Goal: Task Accomplishment & Management: Manage account settings

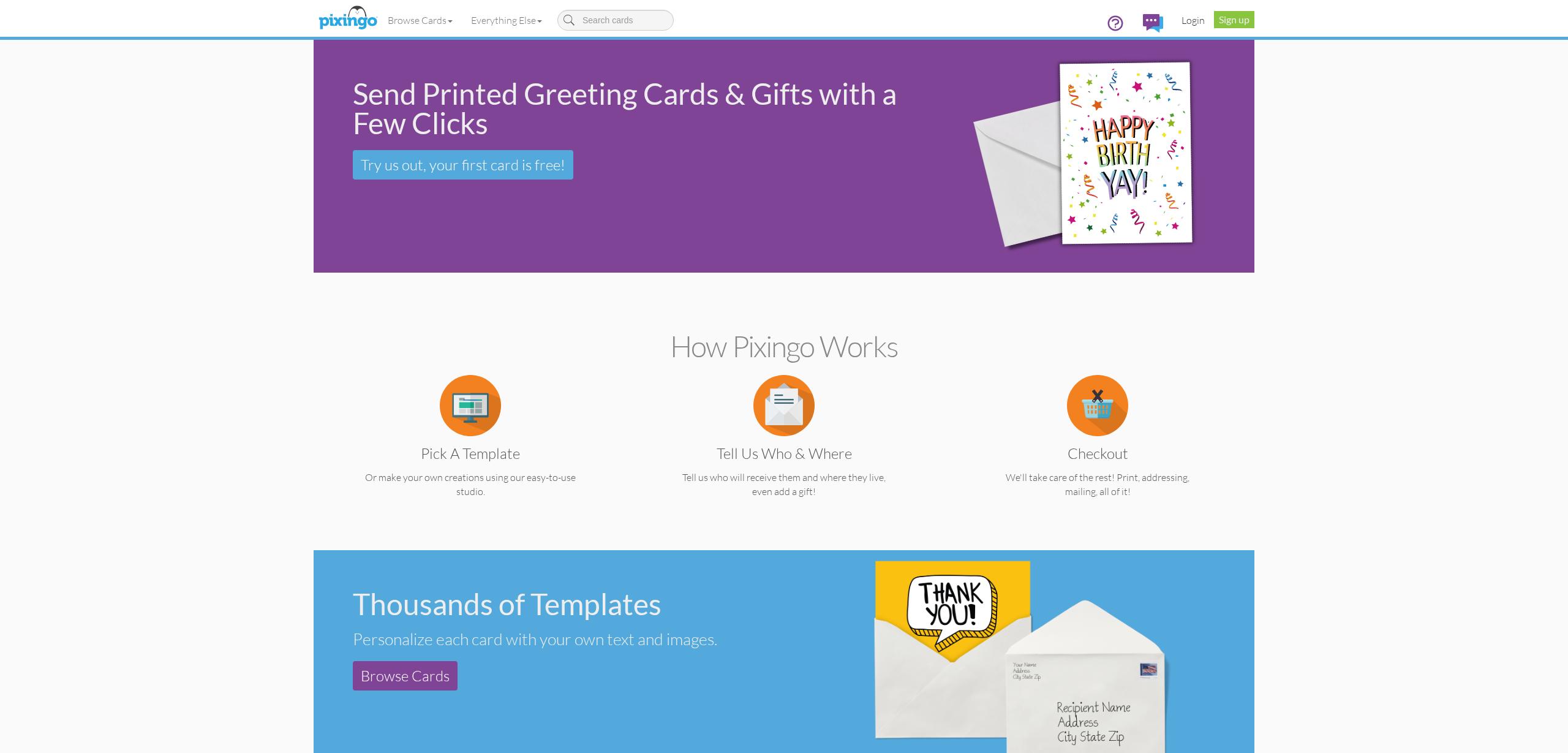
click at [1191, 18] on link "Login" at bounding box center [1193, 20] width 42 height 30
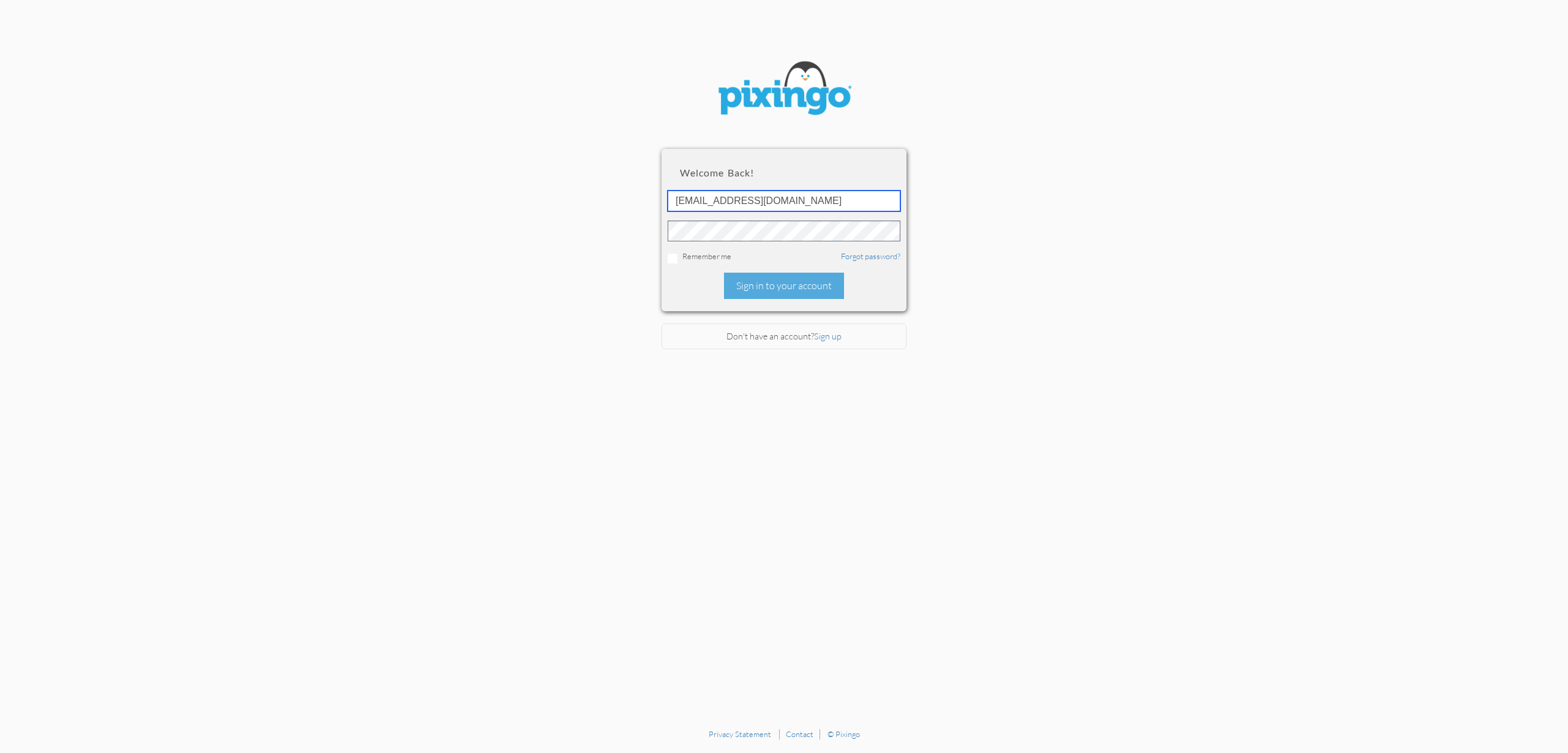
type input "[EMAIL_ADDRESS][DOMAIN_NAME]"
click at [781, 290] on div "Sign in to your account" at bounding box center [783, 286] width 120 height 26
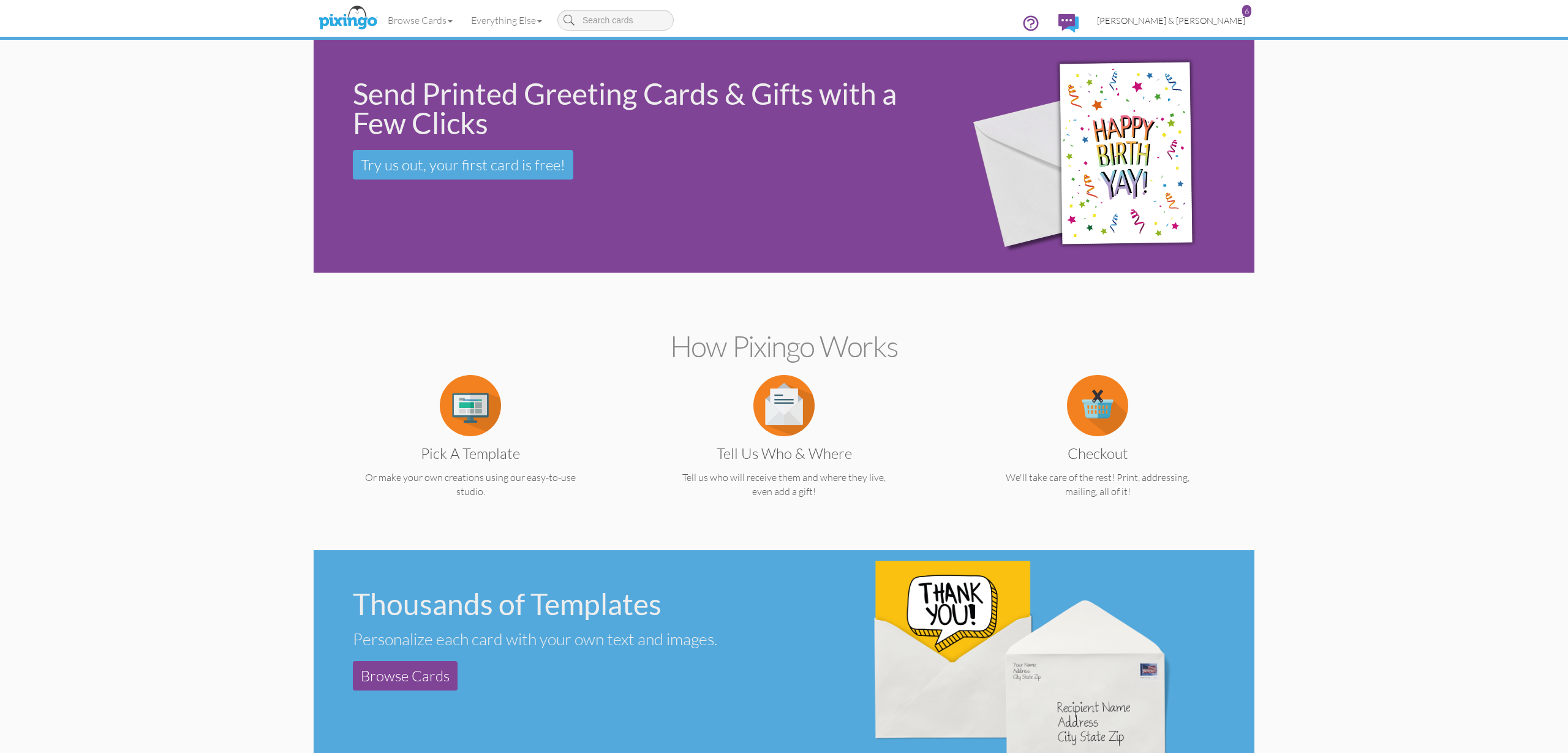
click at [1197, 24] on span "[PERSON_NAME] & [PERSON_NAME]" at bounding box center [1171, 20] width 148 height 10
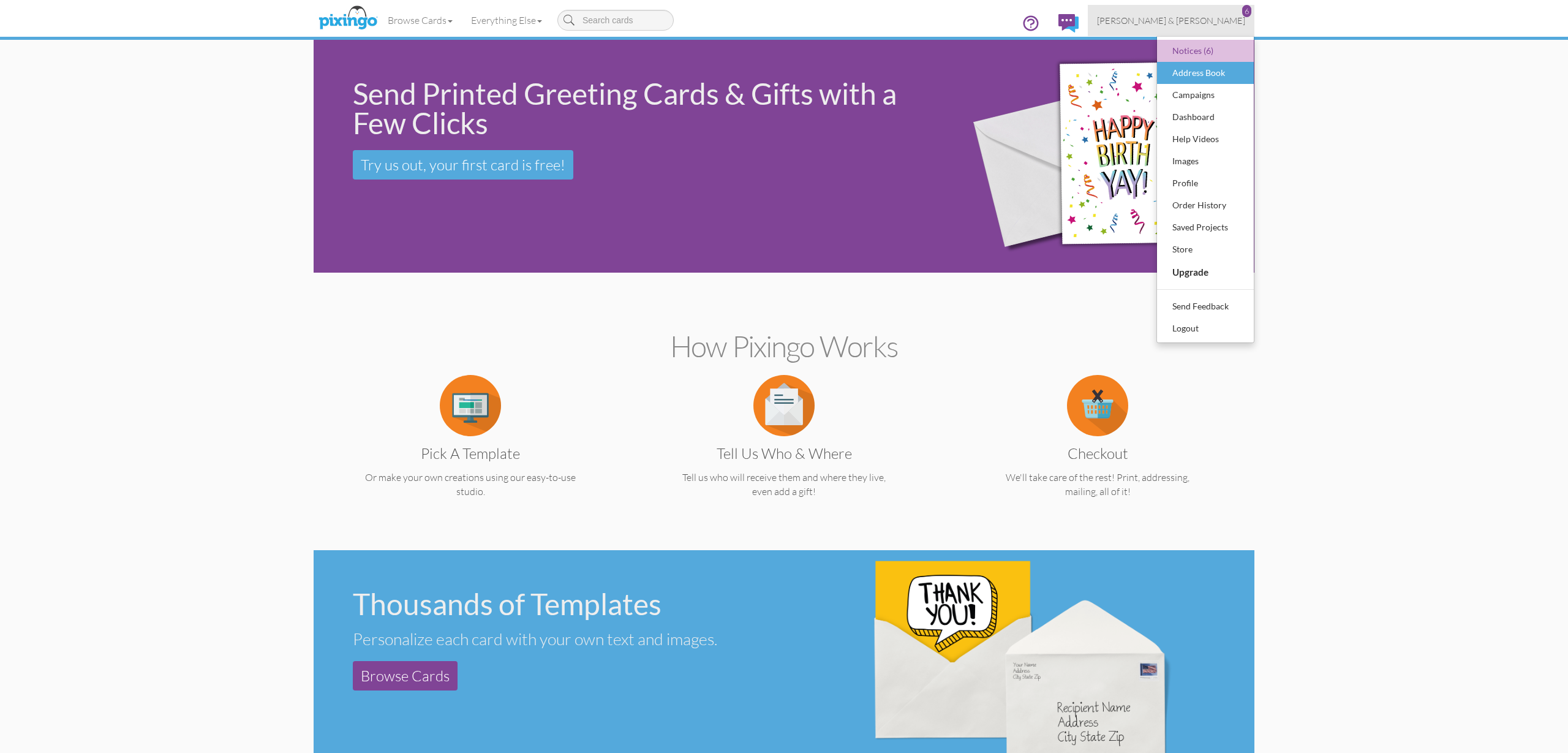
click at [1193, 73] on div "Address Book" at bounding box center [1205, 73] width 72 height 19
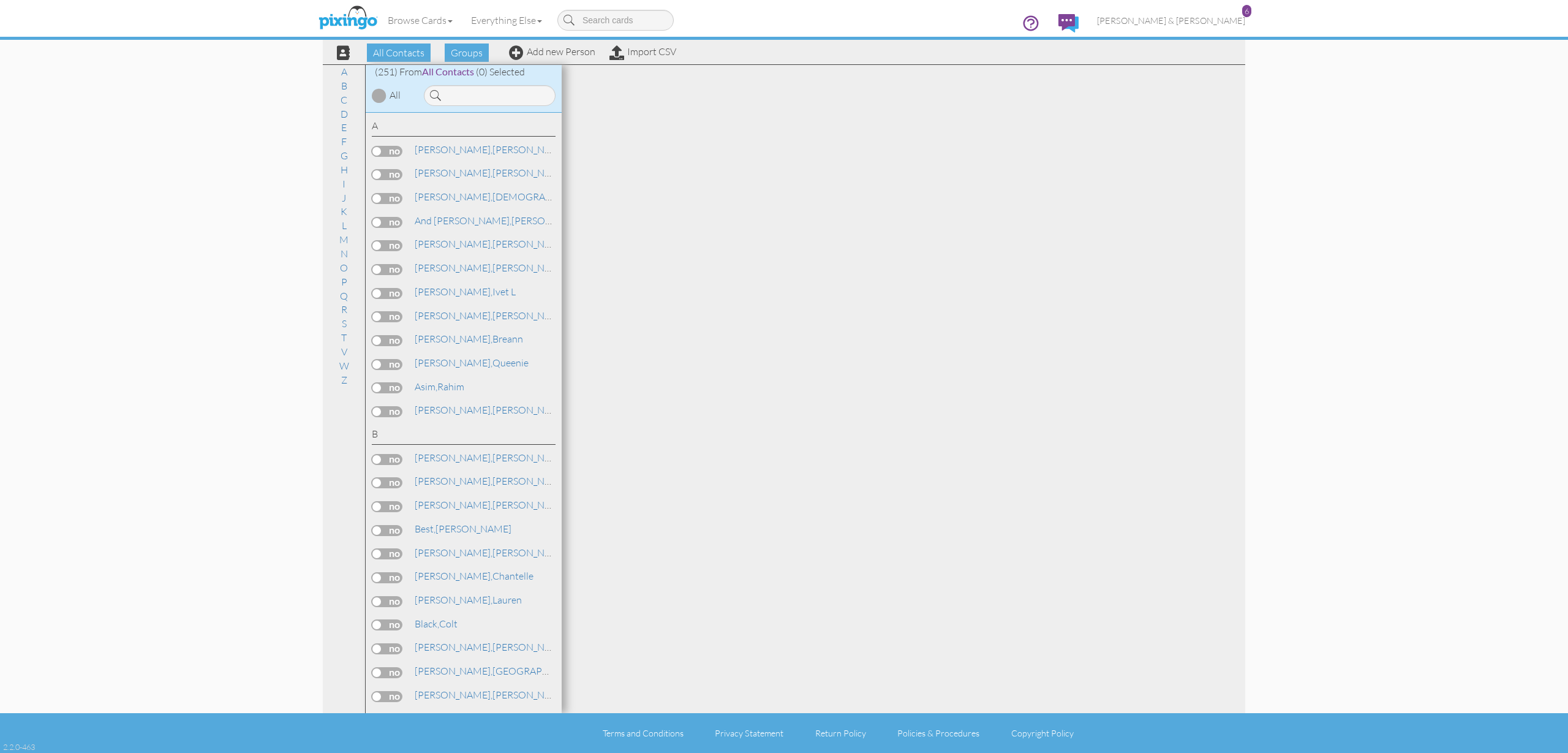
click at [539, 57] on div "All Contacts Groups Add new Person Import CSV" at bounding box center [502, 52] width 355 height 21
click at [540, 51] on link "Add new Person" at bounding box center [552, 51] width 87 height 12
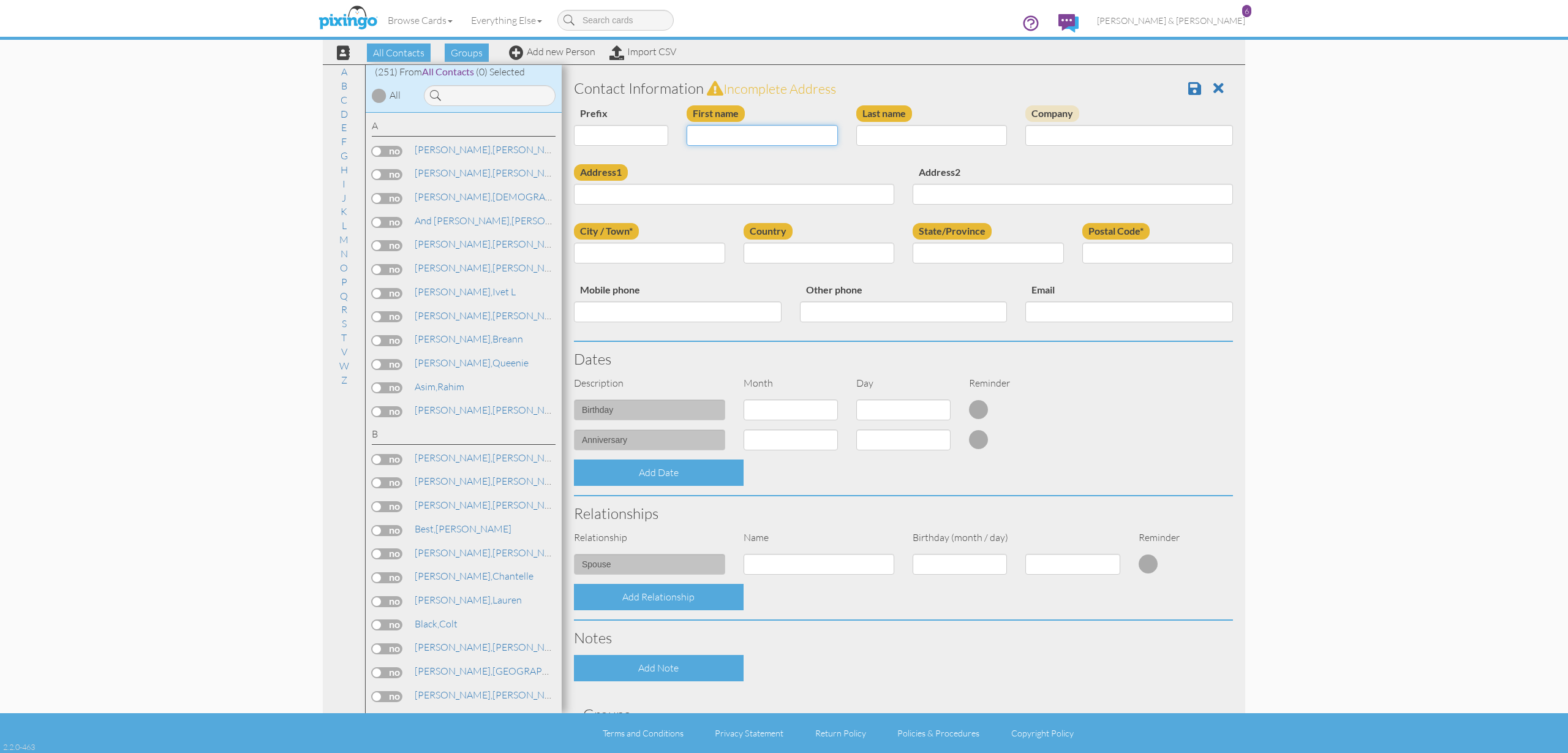
click at [790, 134] on input "First name" at bounding box center [762, 135] width 151 height 21
type input "[PERSON_NAME]"
type input "Stock"
paste input "[STREET_ADDRESS][PERSON_NAME]"
type input "[STREET_ADDRESS][PERSON_NAME]"
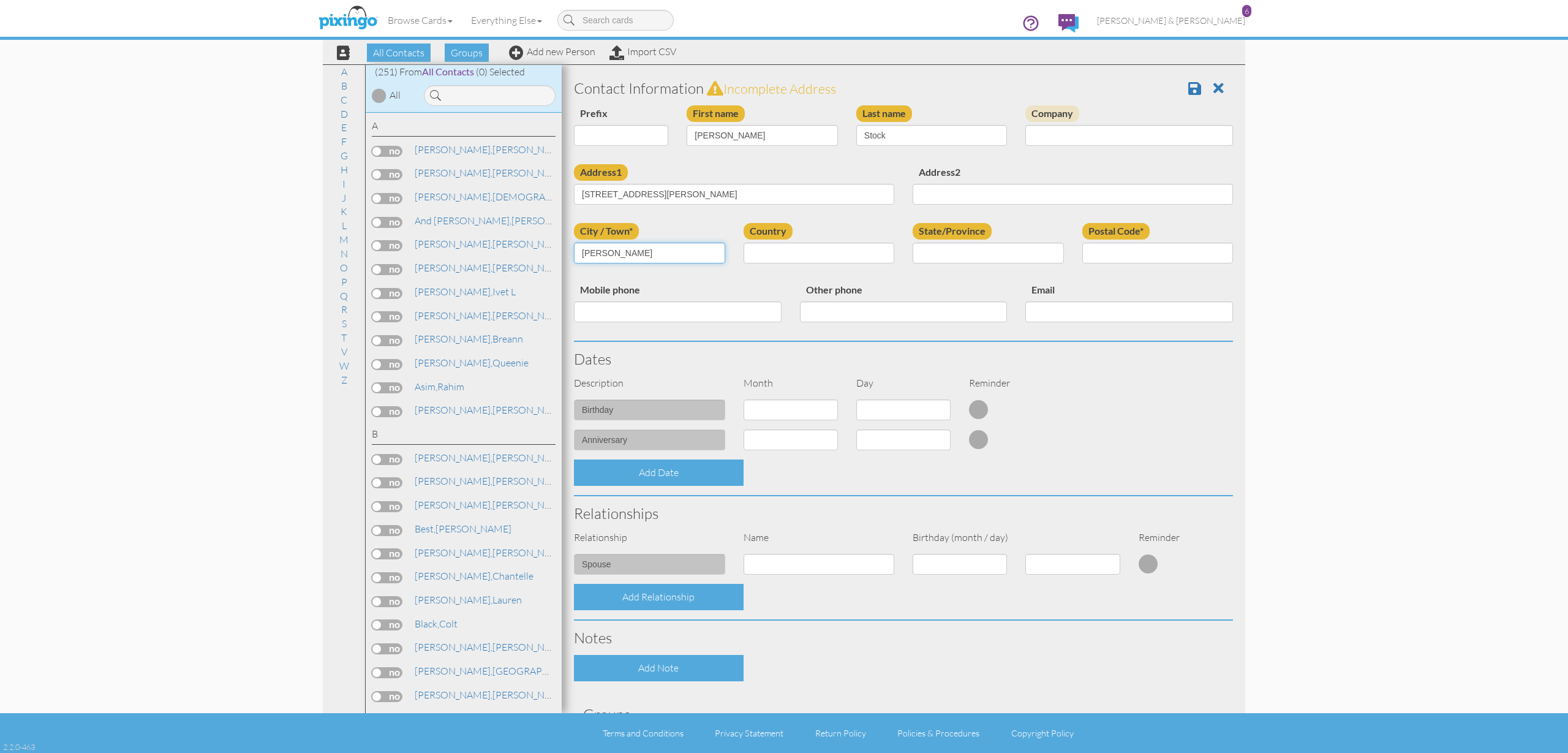
type input "[PERSON_NAME]"
select select "object:1548"
select select "object:1847"
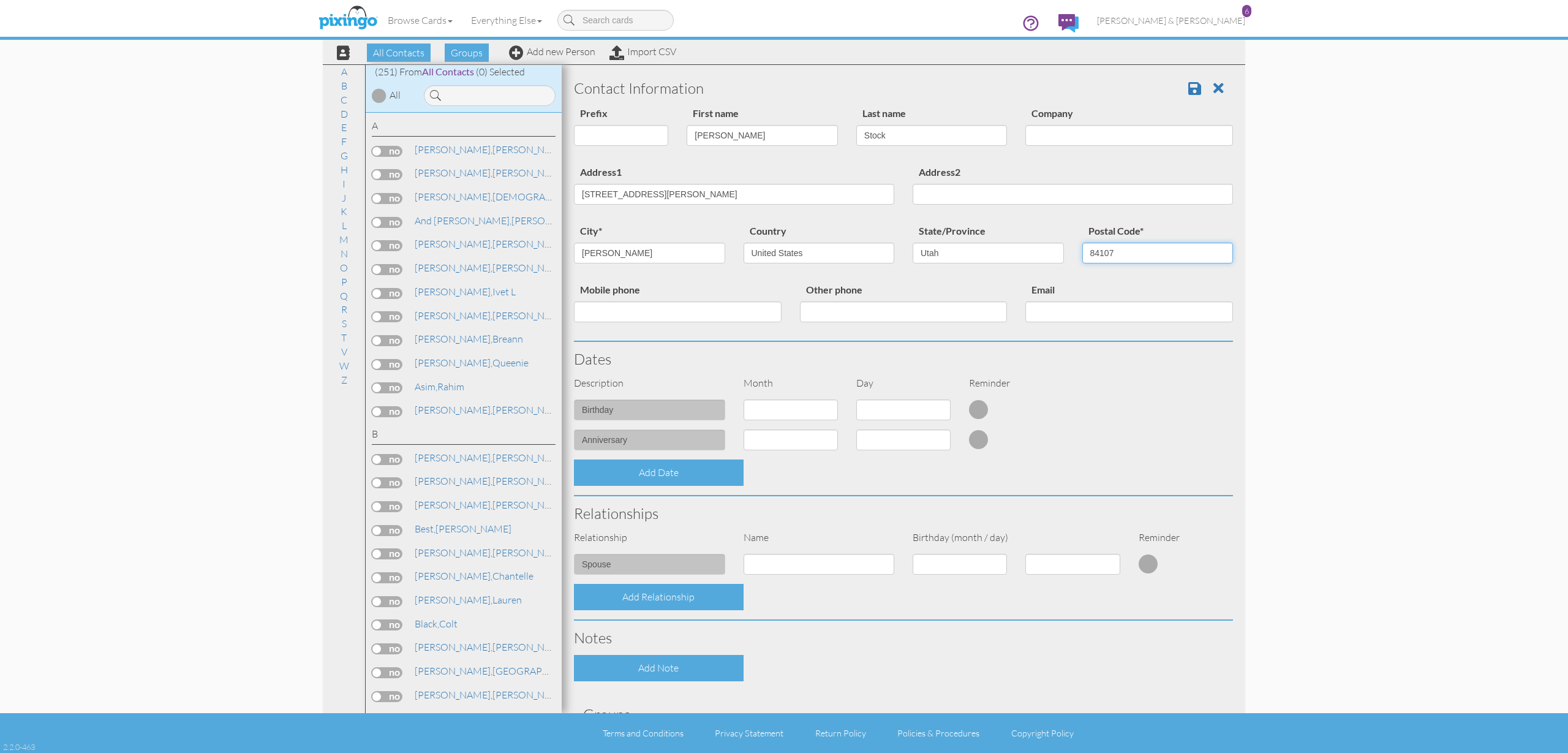
type input "84107"
click at [679, 312] on input "Mobile phone" at bounding box center [678, 312] width 208 height 21
paste input "[PHONE_NUMBER]"
type input "[PHONE_NUMBER]"
paste input "[EMAIL_ADDRESS][DOMAIN_NAME]"
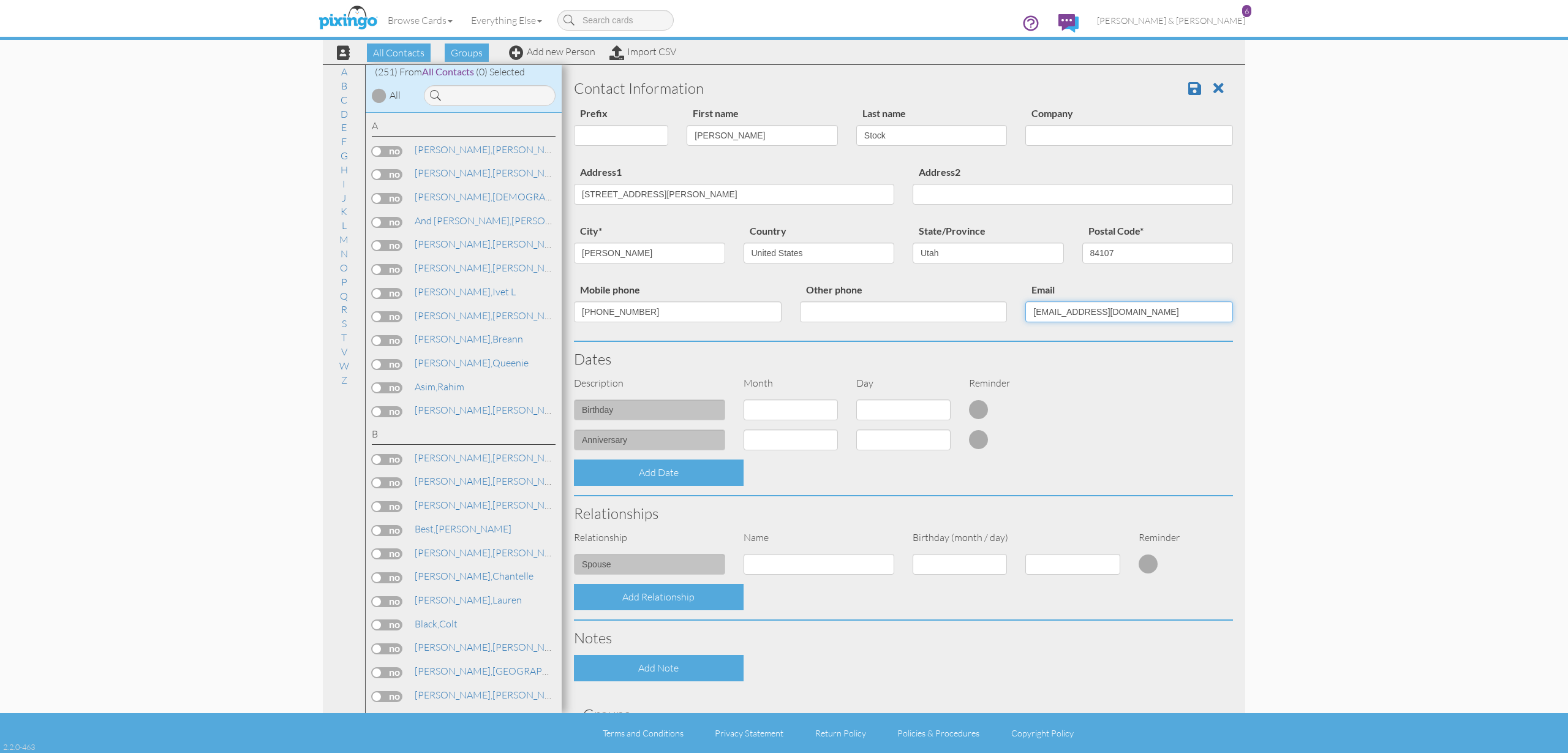
type input "[EMAIL_ADDRESS][DOMAIN_NAME]"
select select "object:1545"
select select "number:9"
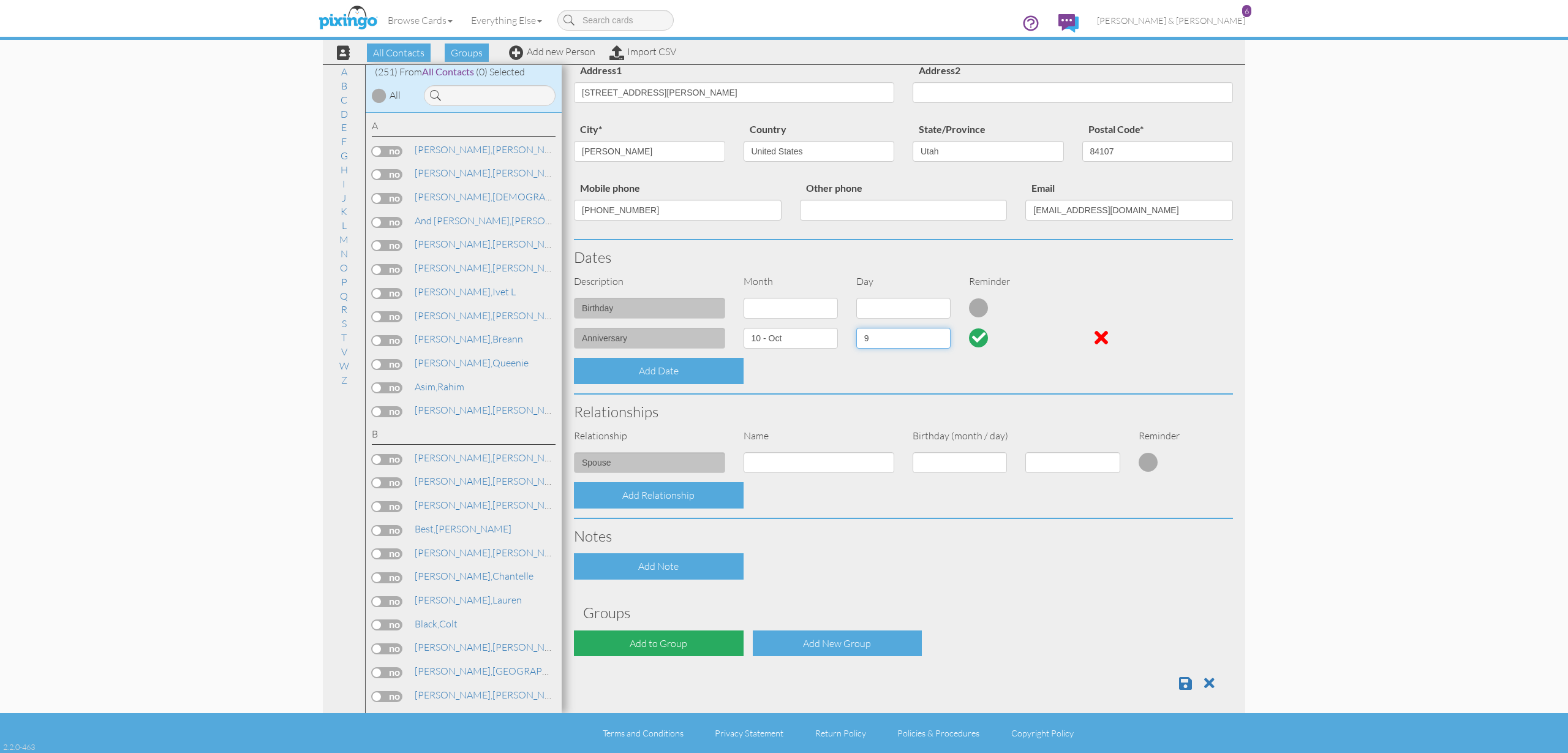
scroll to position [101, 0]
click at [711, 640] on div "Add to Group" at bounding box center [659, 644] width 170 height 26
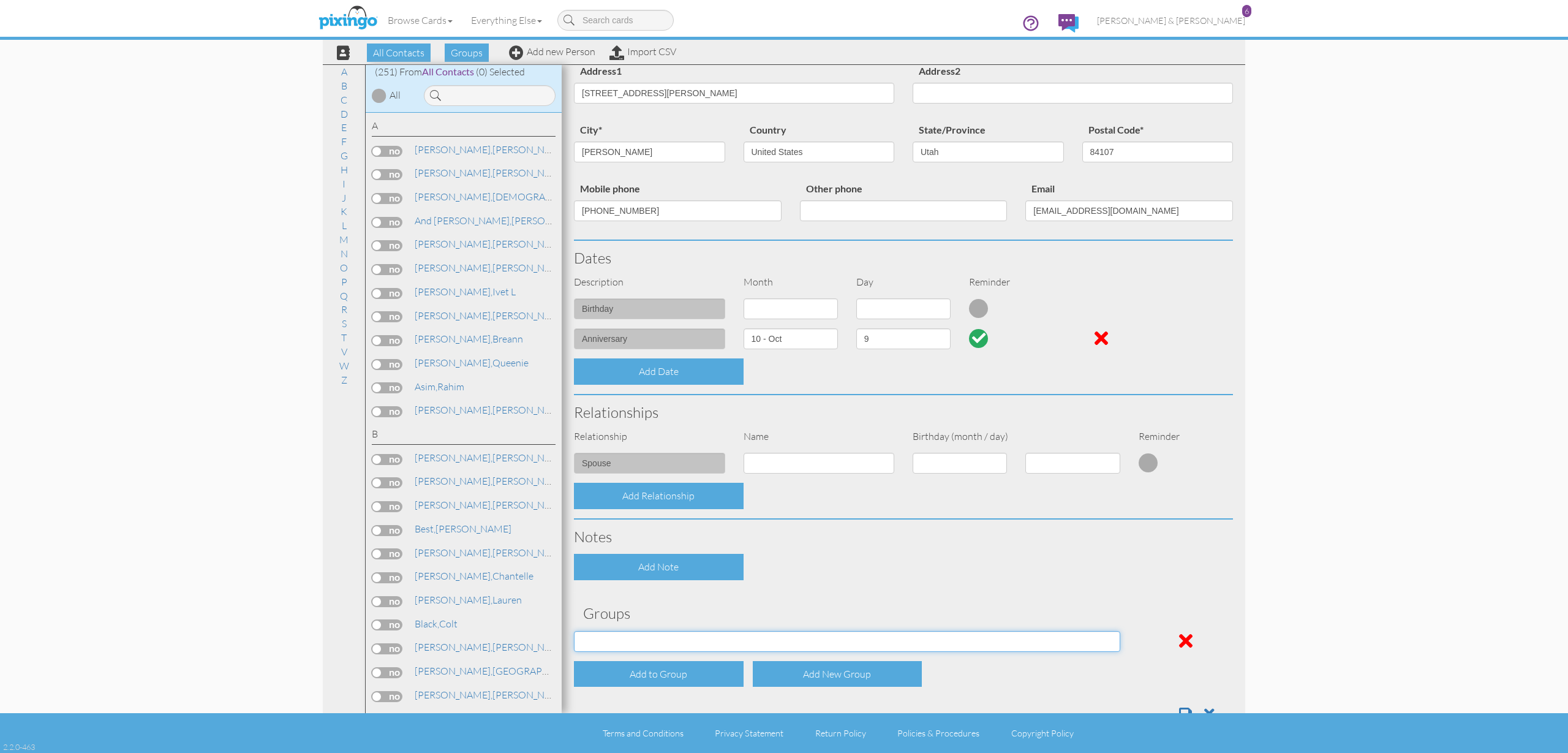
select select "object:1858"
click at [924, 560] on div "Add Note" at bounding box center [903, 567] width 677 height 26
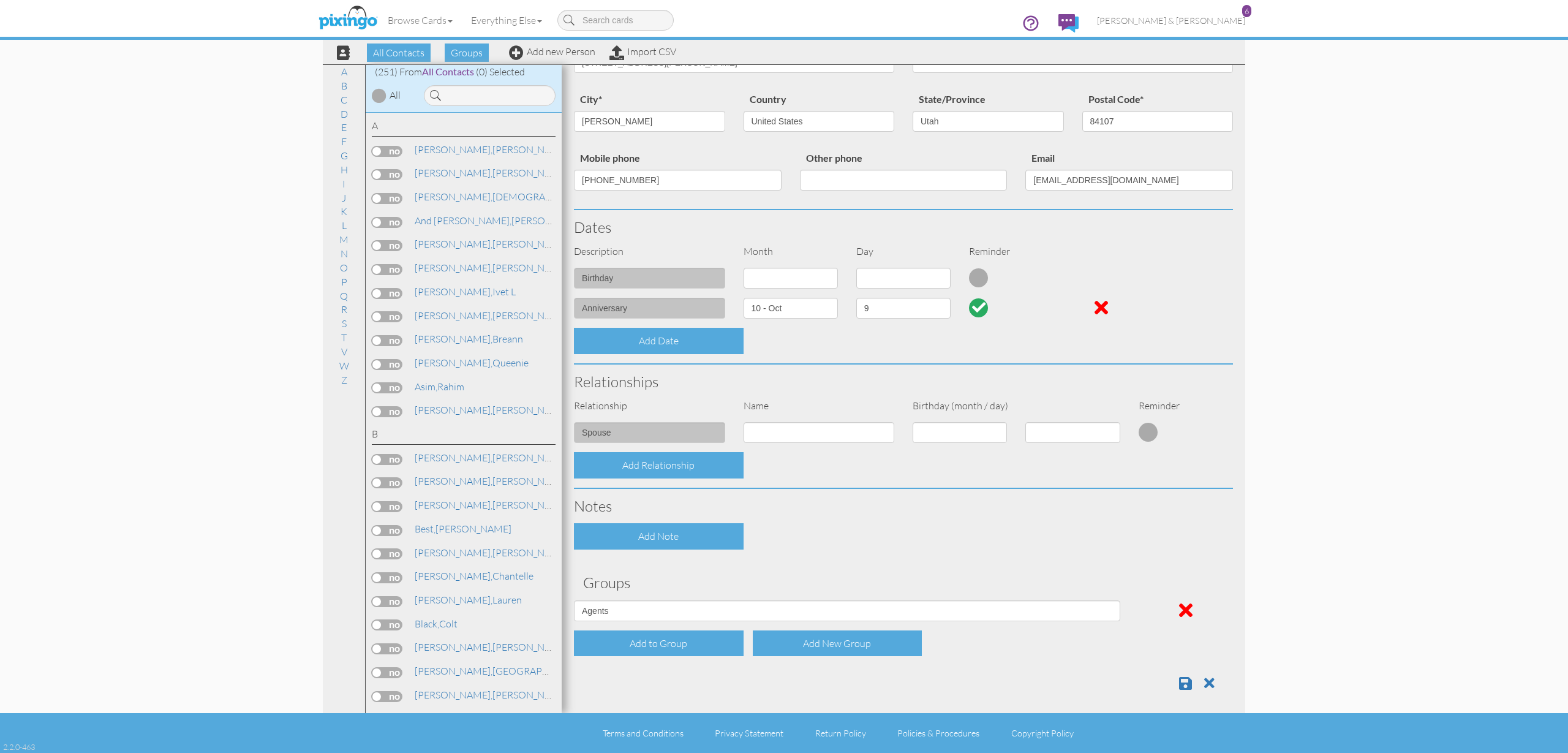
scroll to position [131, 0]
click at [1184, 678] on span at bounding box center [1185, 683] width 13 height 15
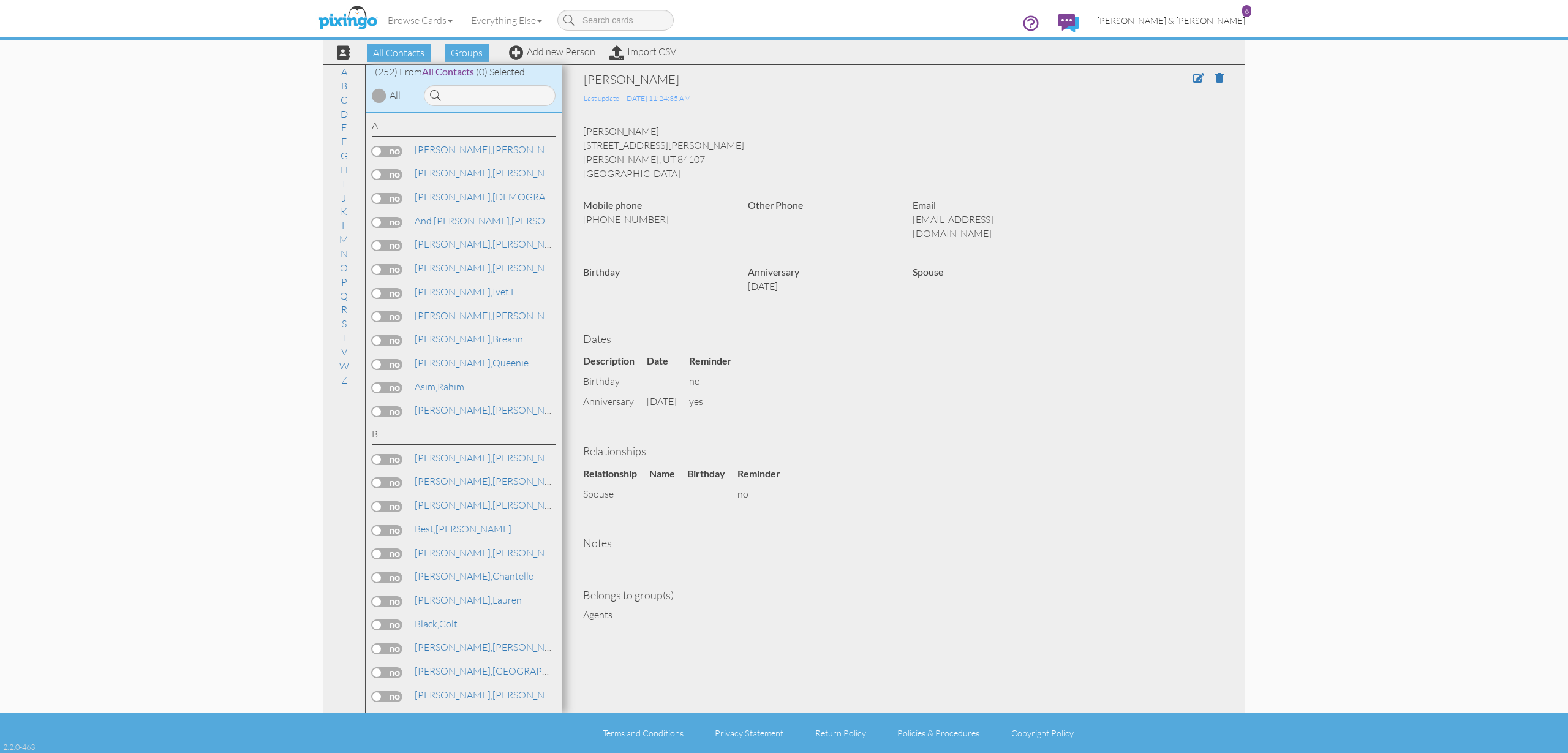
click at [1216, 25] on span "[PERSON_NAME] & [PERSON_NAME]" at bounding box center [1171, 20] width 148 height 10
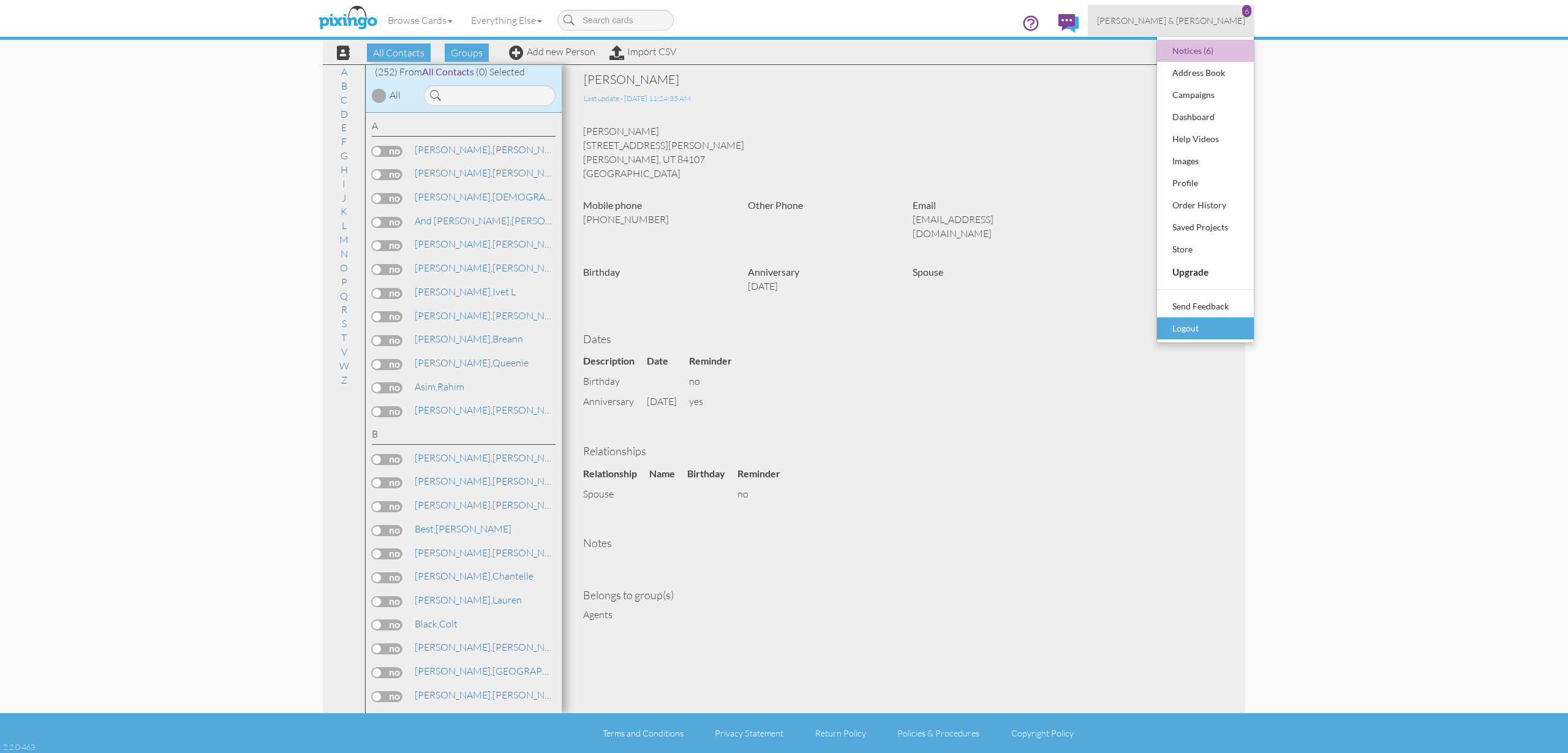
click at [1193, 328] on div "Logout" at bounding box center [1205, 328] width 72 height 19
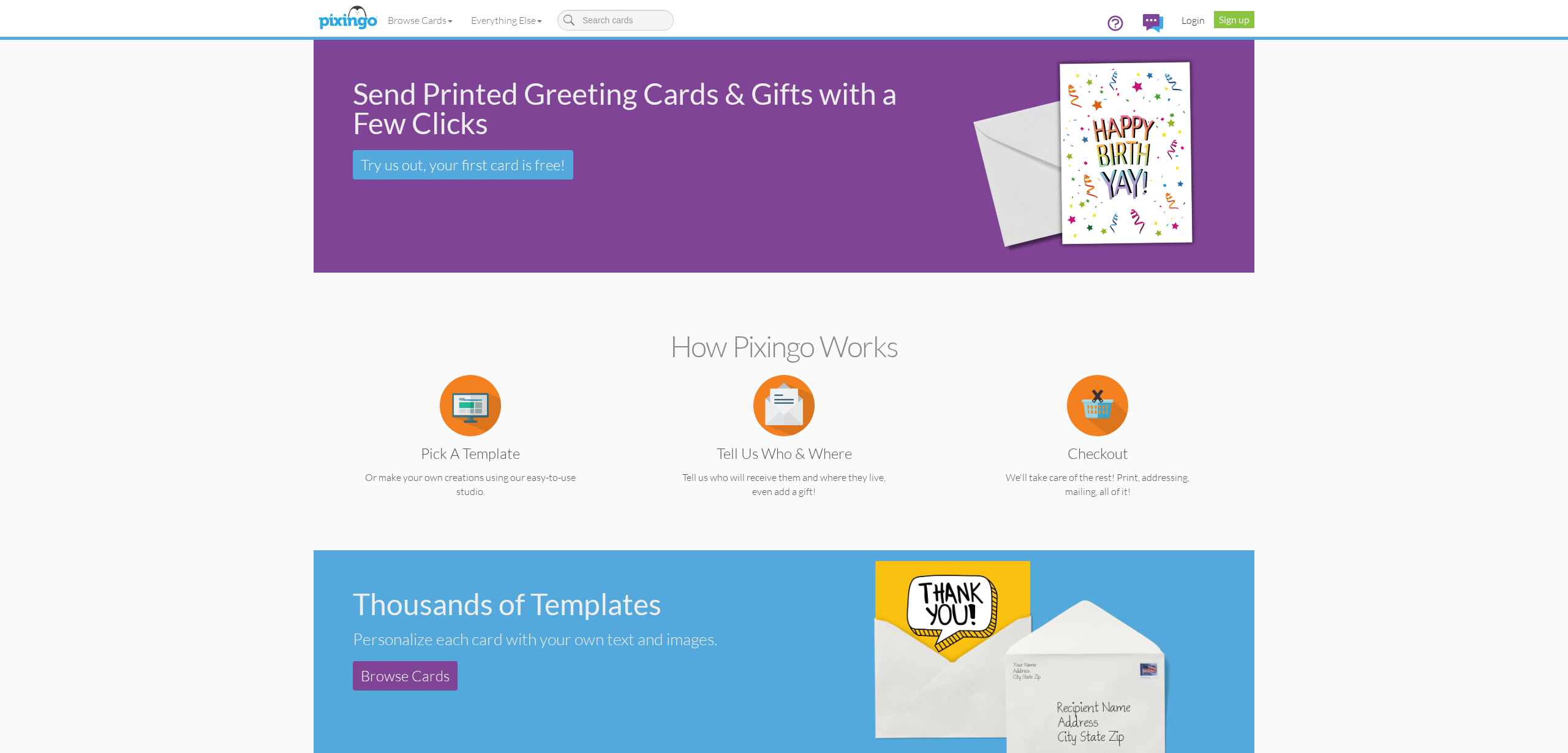
click at [1199, 24] on link "Login" at bounding box center [1193, 20] width 42 height 30
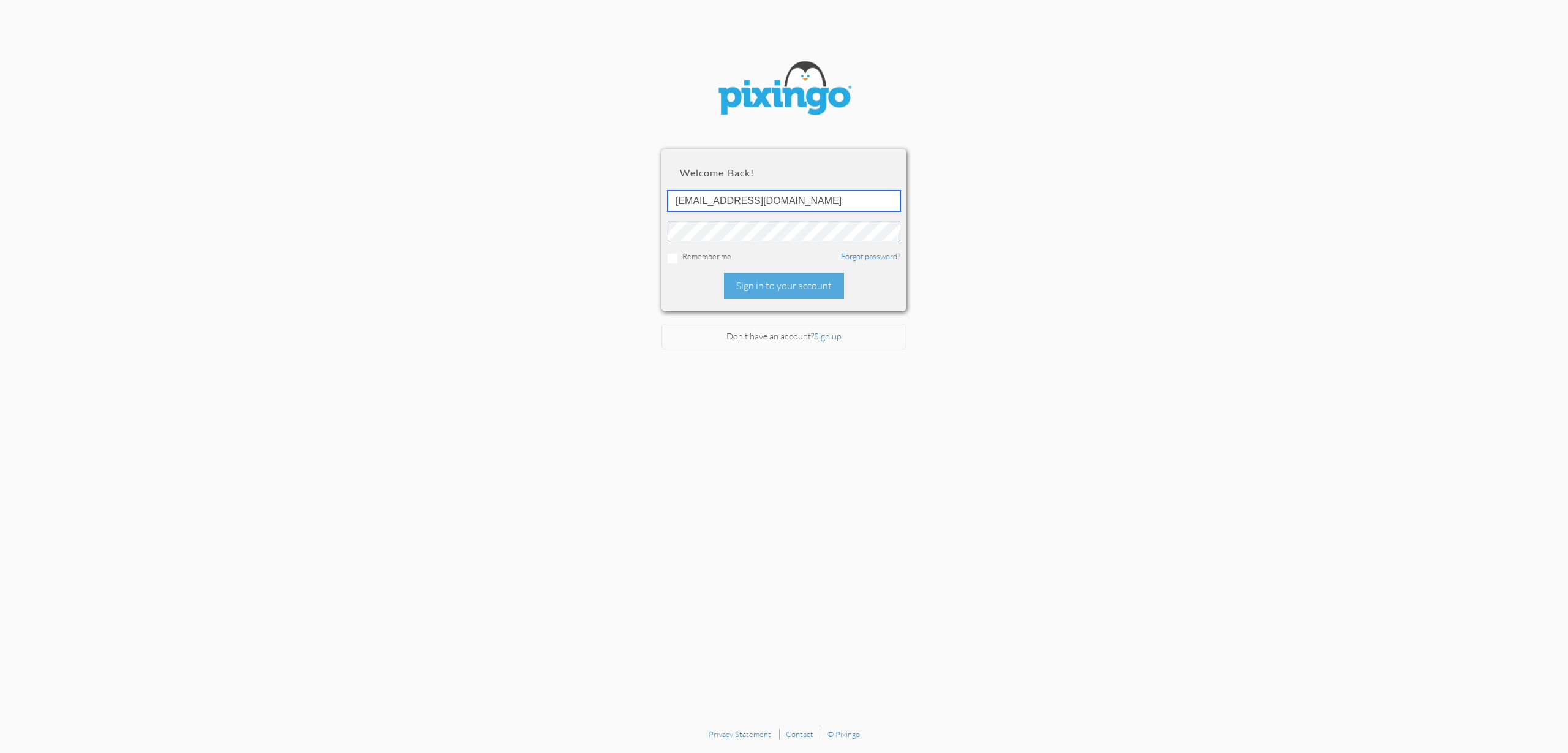
type input "[EMAIL_ADDRESS][DOMAIN_NAME]"
click at [775, 283] on div "Sign in to your account" at bounding box center [783, 286] width 120 height 26
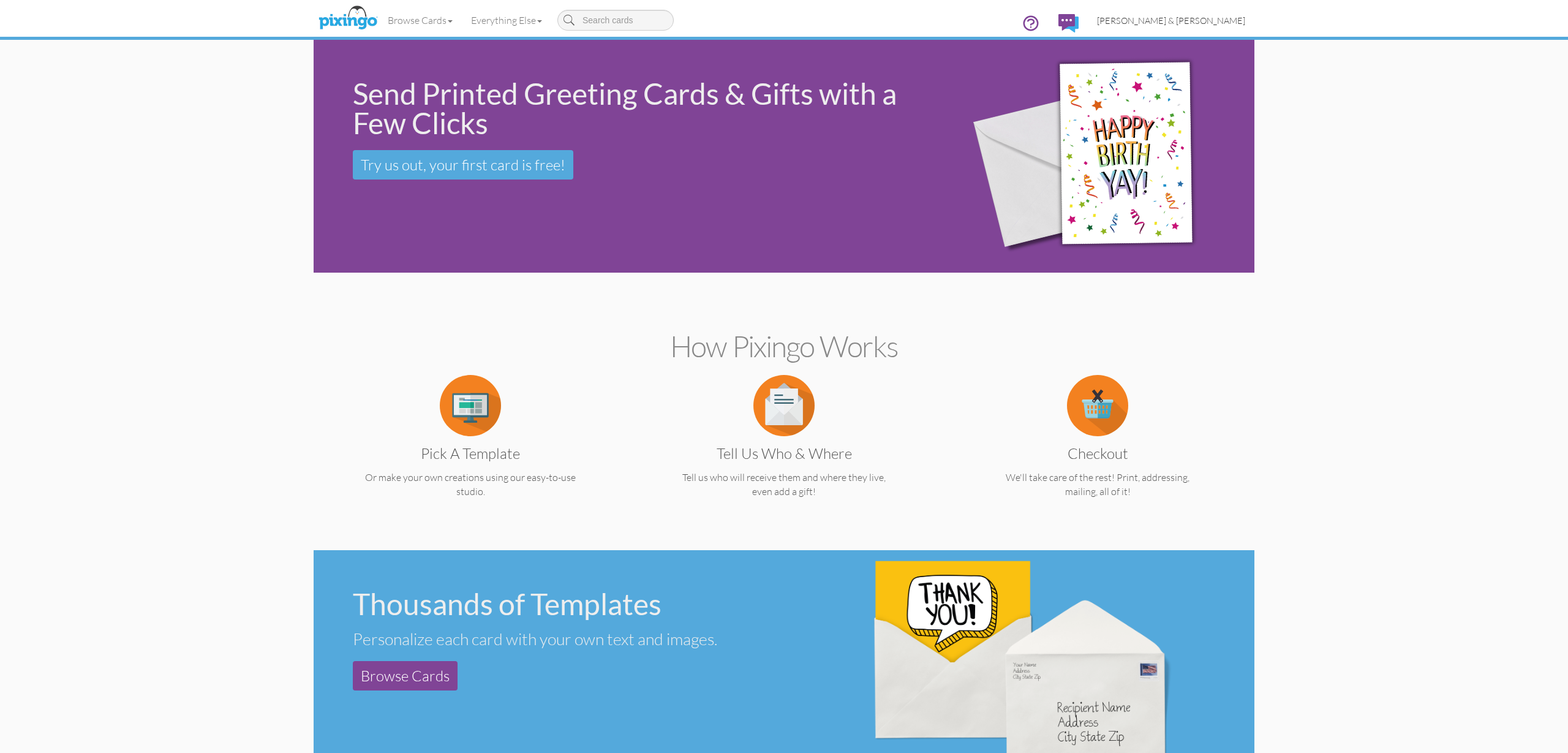
click at [1205, 21] on span "[PERSON_NAME] & [PERSON_NAME]" at bounding box center [1171, 20] width 148 height 10
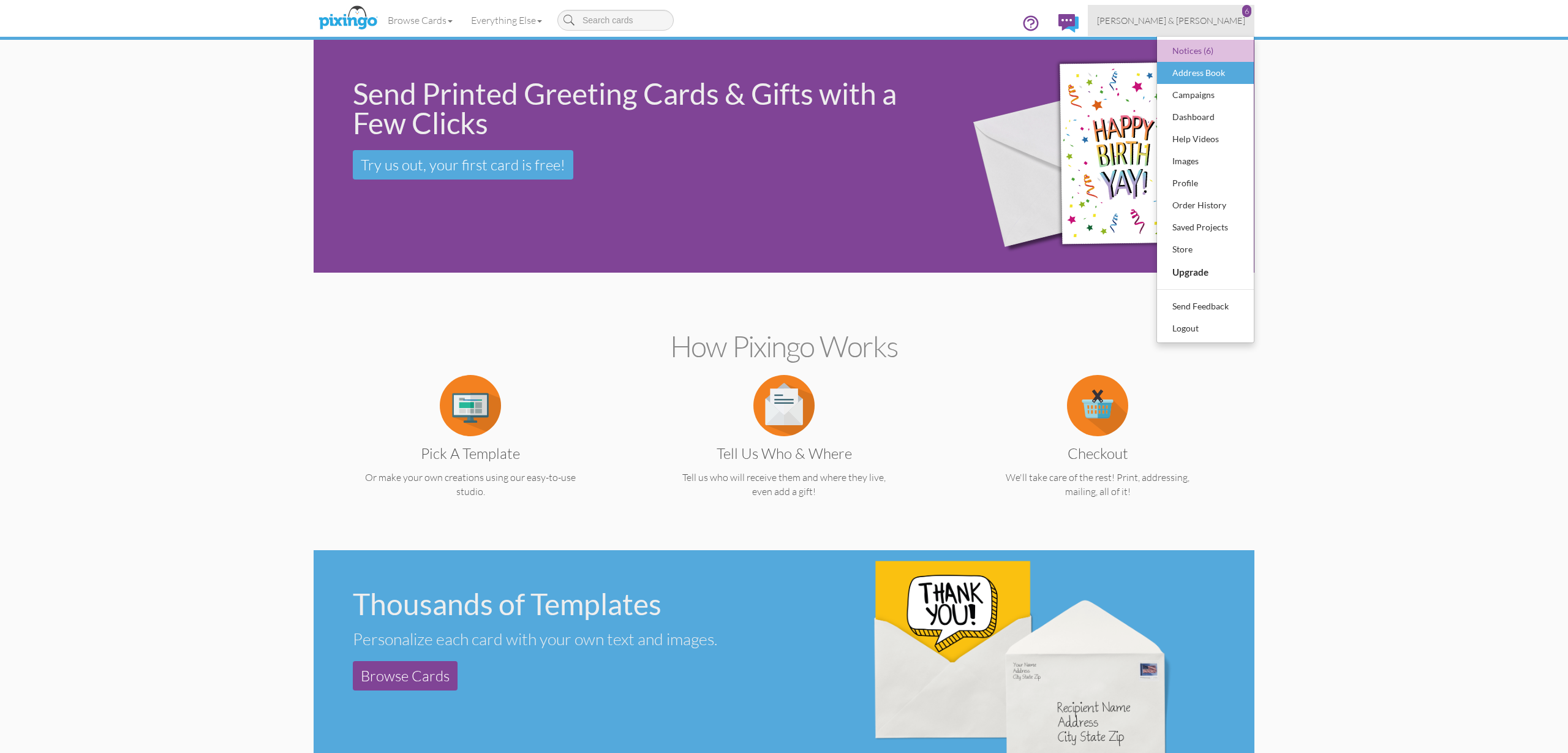
click at [1191, 52] on div "Notices (6)" at bounding box center [1205, 51] width 72 height 19
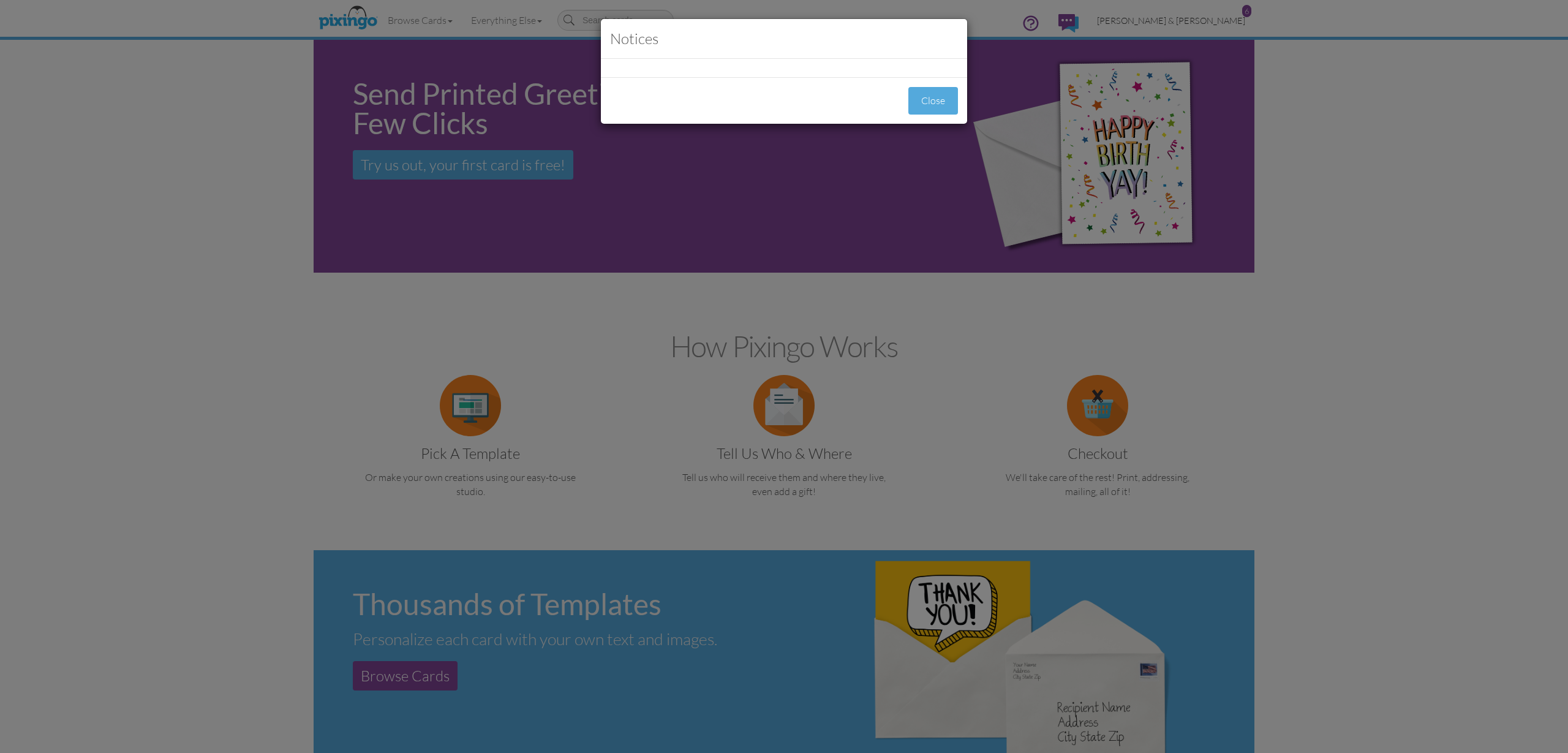
click at [1196, 20] on div "Notices Close" at bounding box center [784, 376] width 1568 height 753
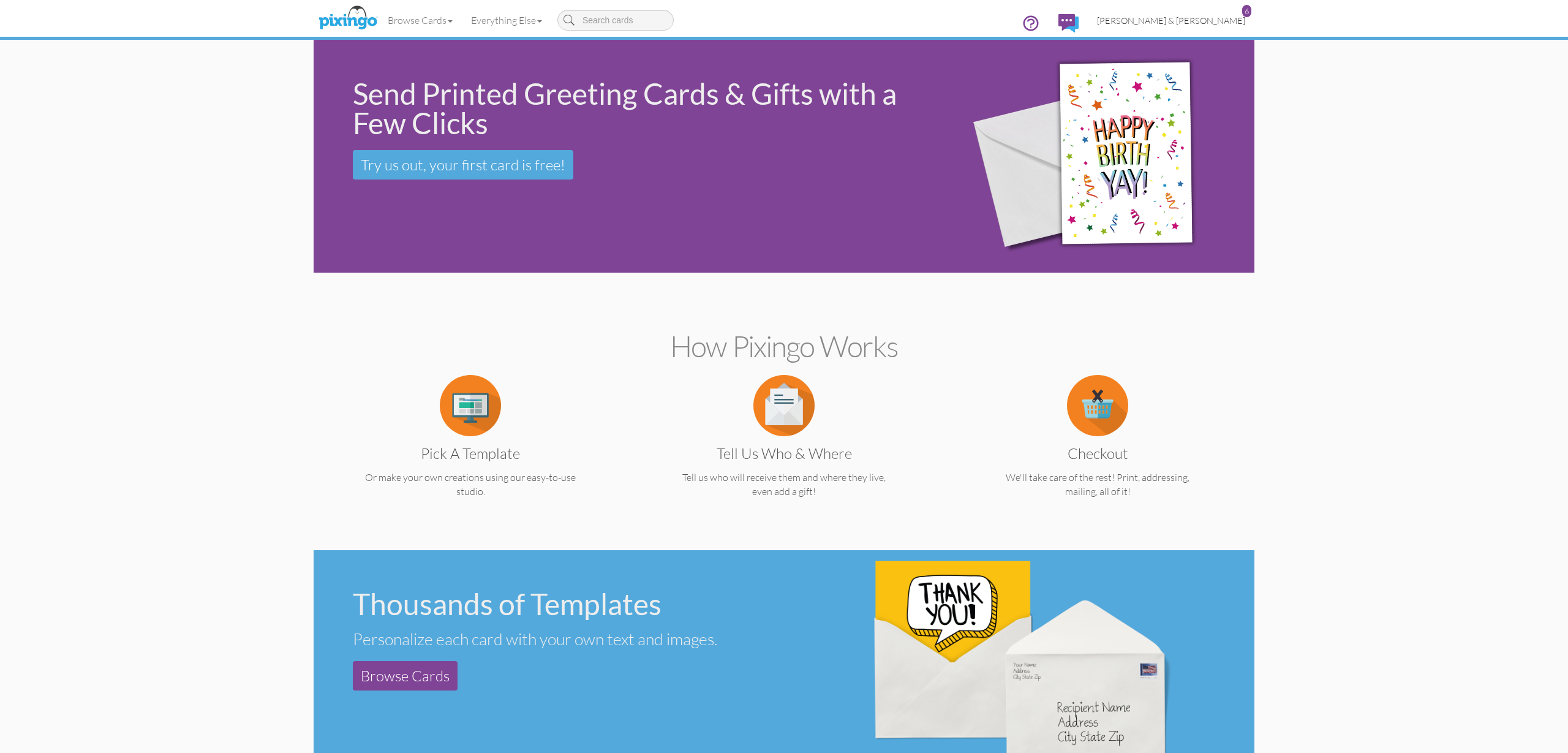
click at [1215, 19] on span "[PERSON_NAME] & [PERSON_NAME]" at bounding box center [1171, 20] width 148 height 10
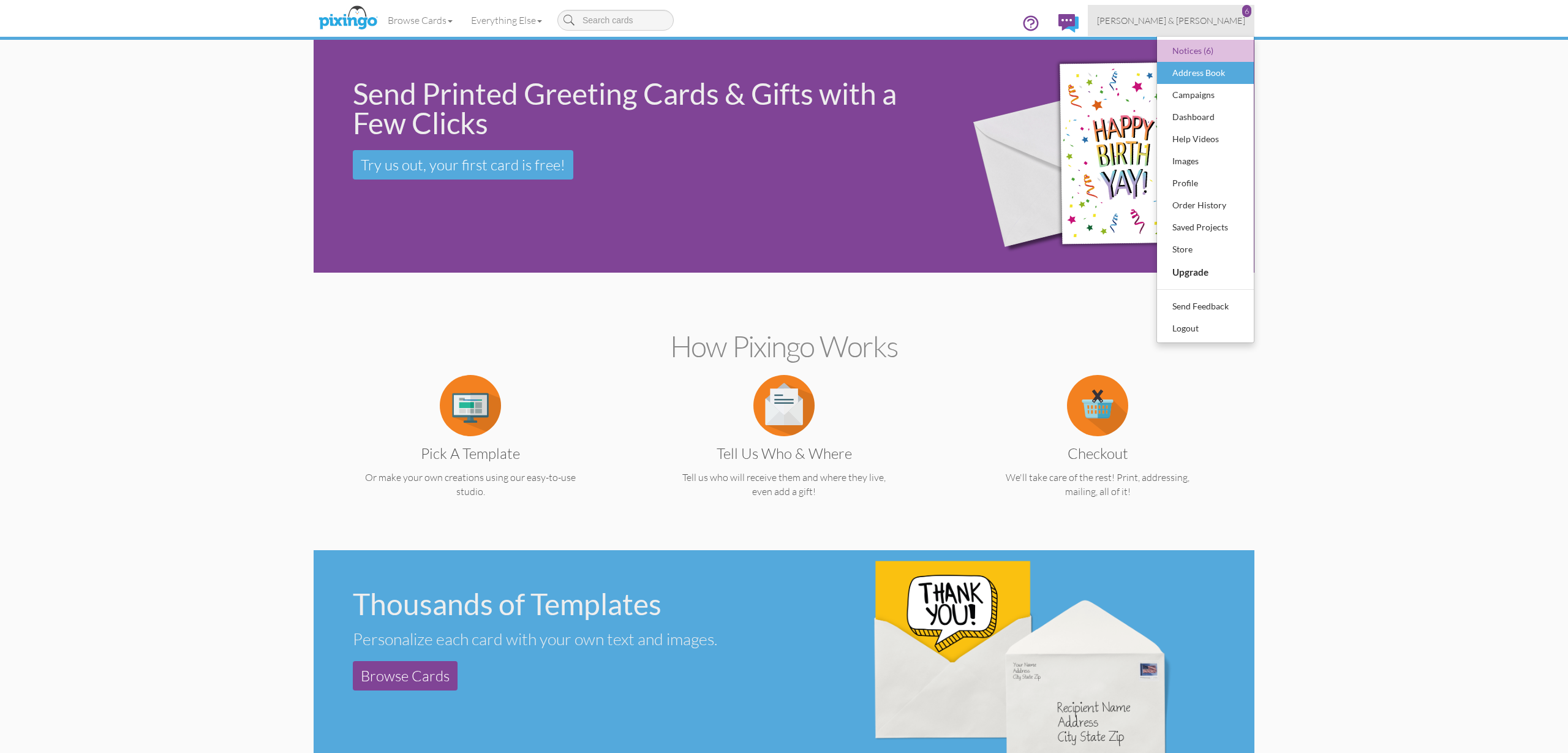
click at [1206, 71] on div "Address Book" at bounding box center [1205, 73] width 72 height 19
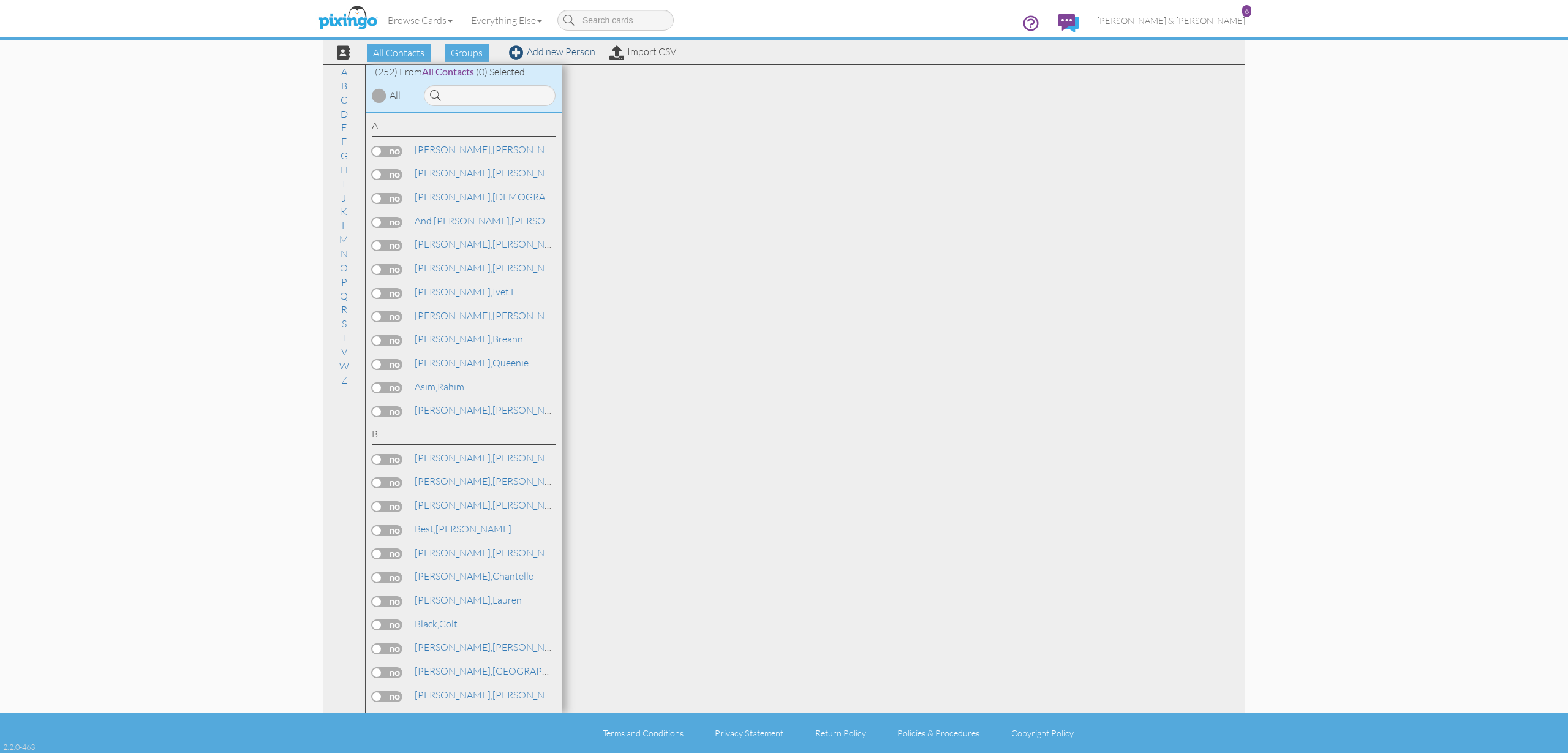
click at [542, 53] on link "Add new Person" at bounding box center [552, 51] width 87 height 12
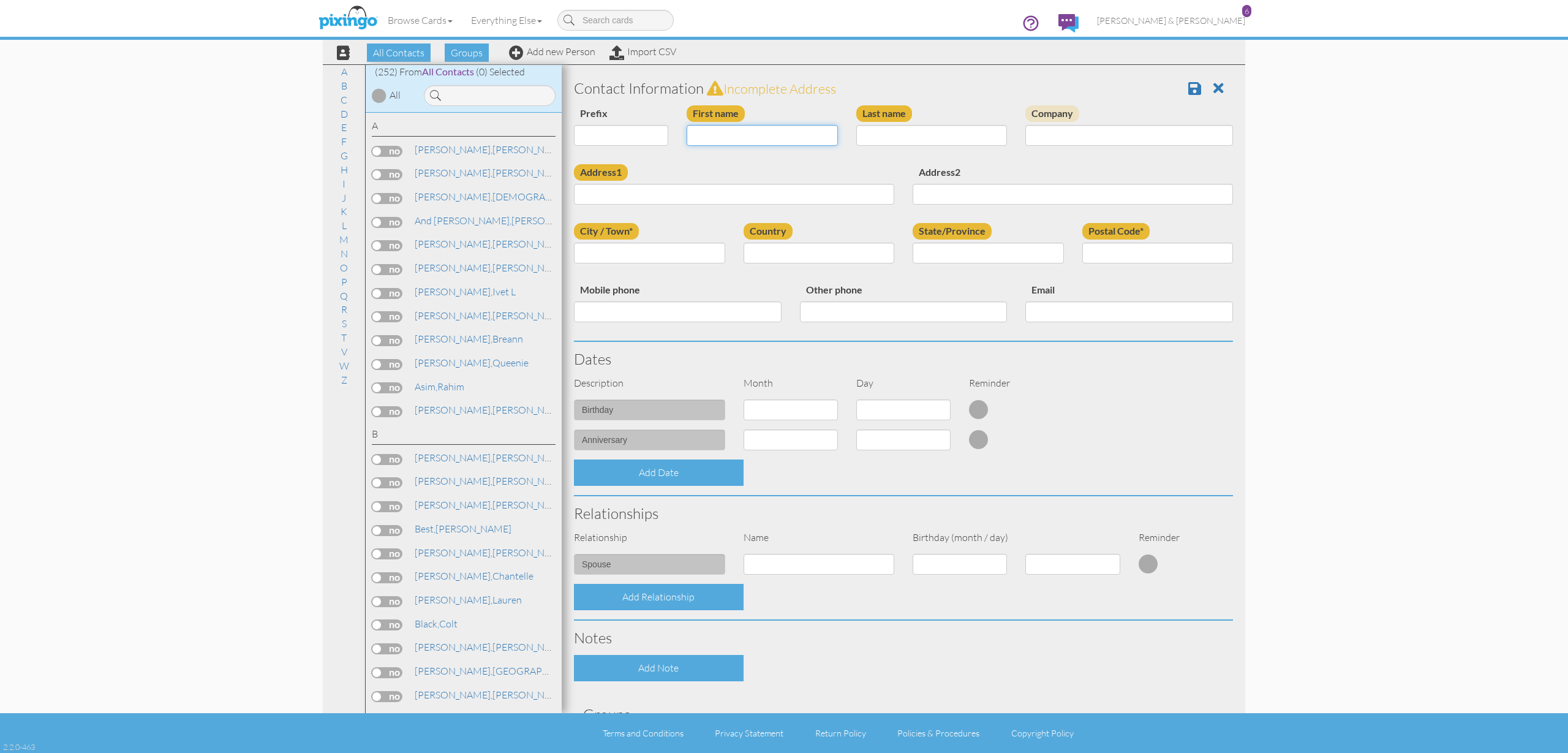
click at [720, 130] on input "First name" at bounding box center [762, 135] width 151 height 21
type input "Wilfredo"
type input "Robles"
click at [691, 305] on input "Mobile phone" at bounding box center [678, 312] width 208 height 21
paste input "385-535-5333"
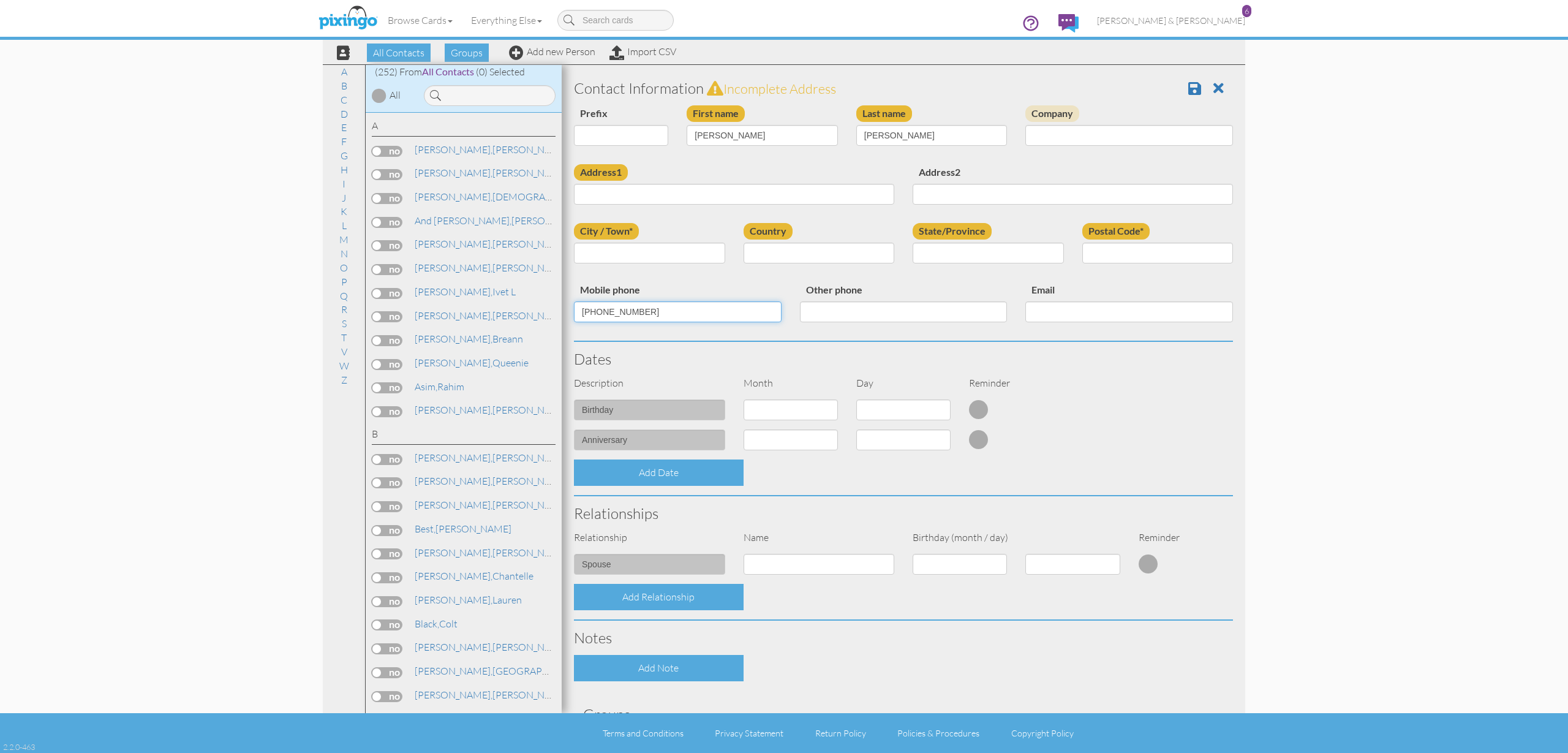
type input "385-535-5333"
paste input "roblestapia1966@gmail.com"
type input "roblestapia1966@gmail.com"
click at [735, 194] on input "Address1" at bounding box center [734, 194] width 321 height 21
paste input "724 w desert willow dr"
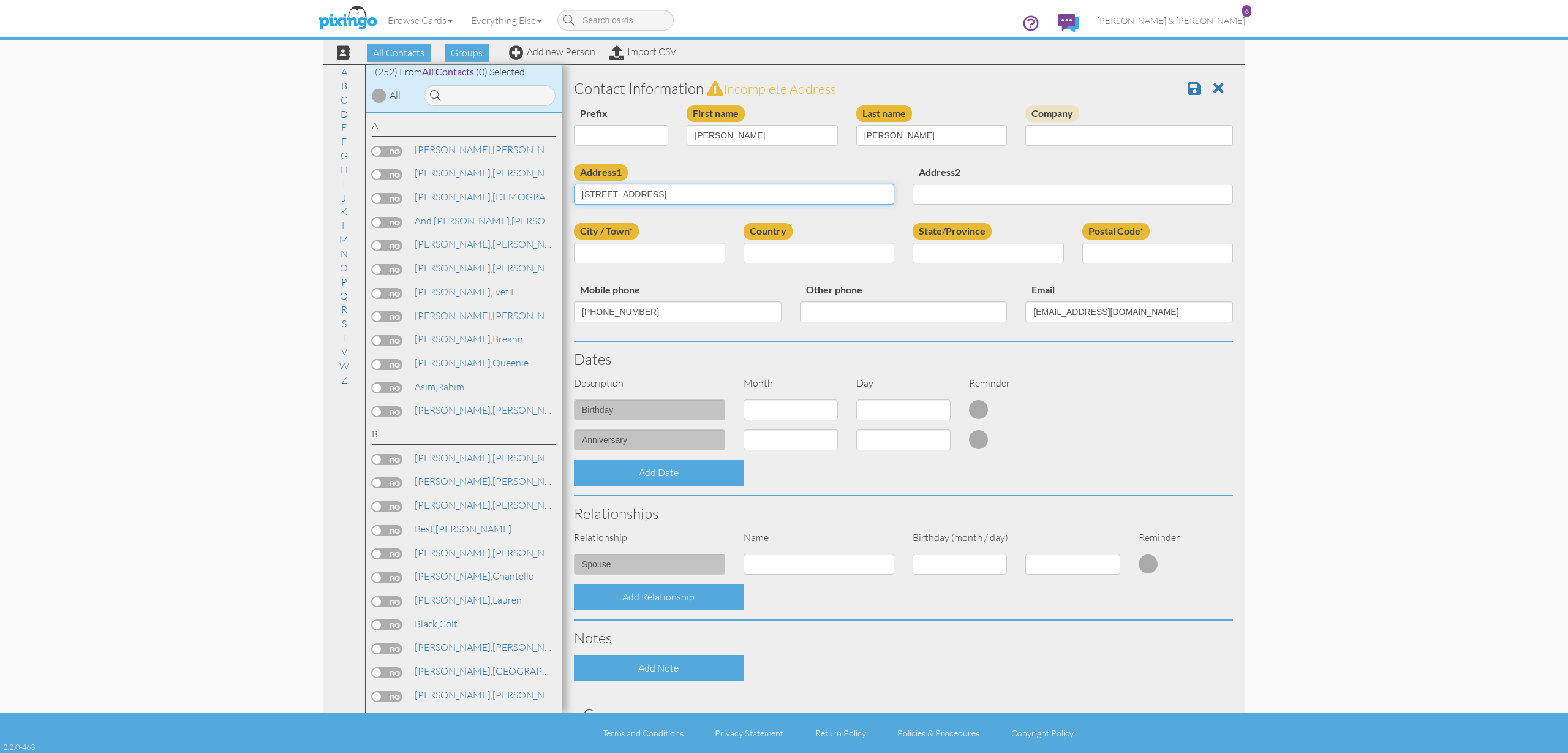
type input "724 w desert willow dr"
type input "Apt 102"
type input "Mapleton"
select select "object:1332"
select select "object:1631"
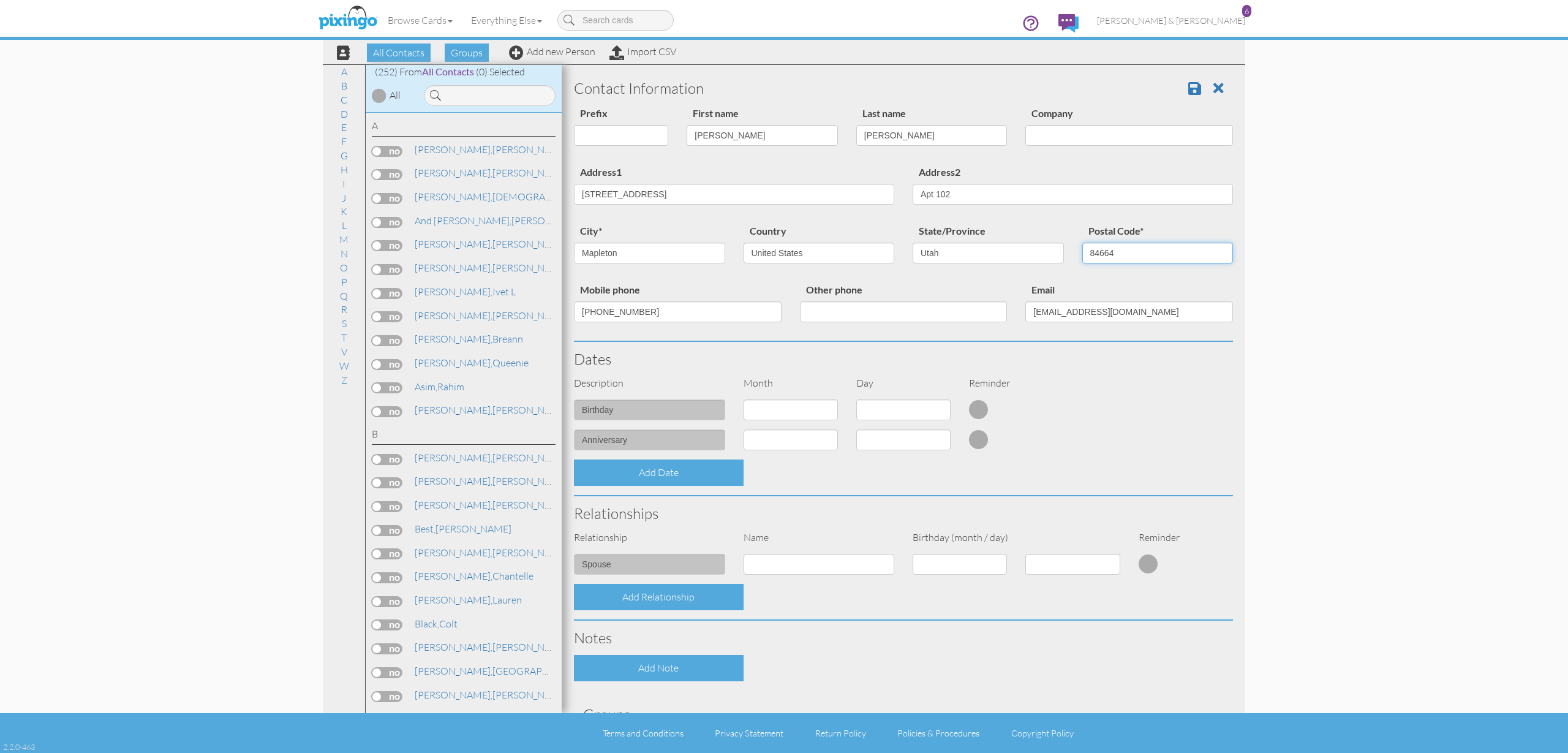
type input "84664"
select select "object:1329"
select select "number:9"
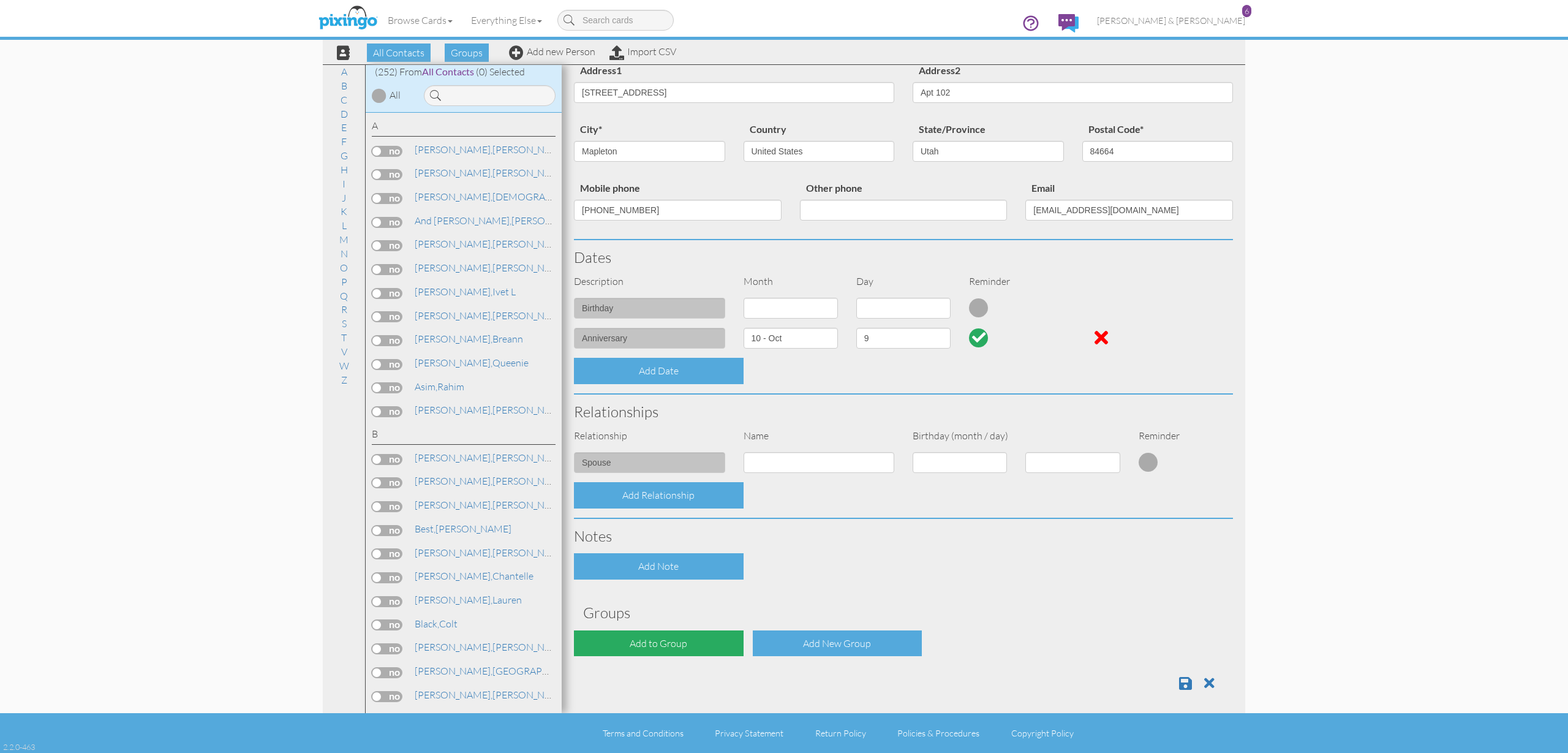
click at [679, 640] on div "Add to Group" at bounding box center [659, 644] width 170 height 26
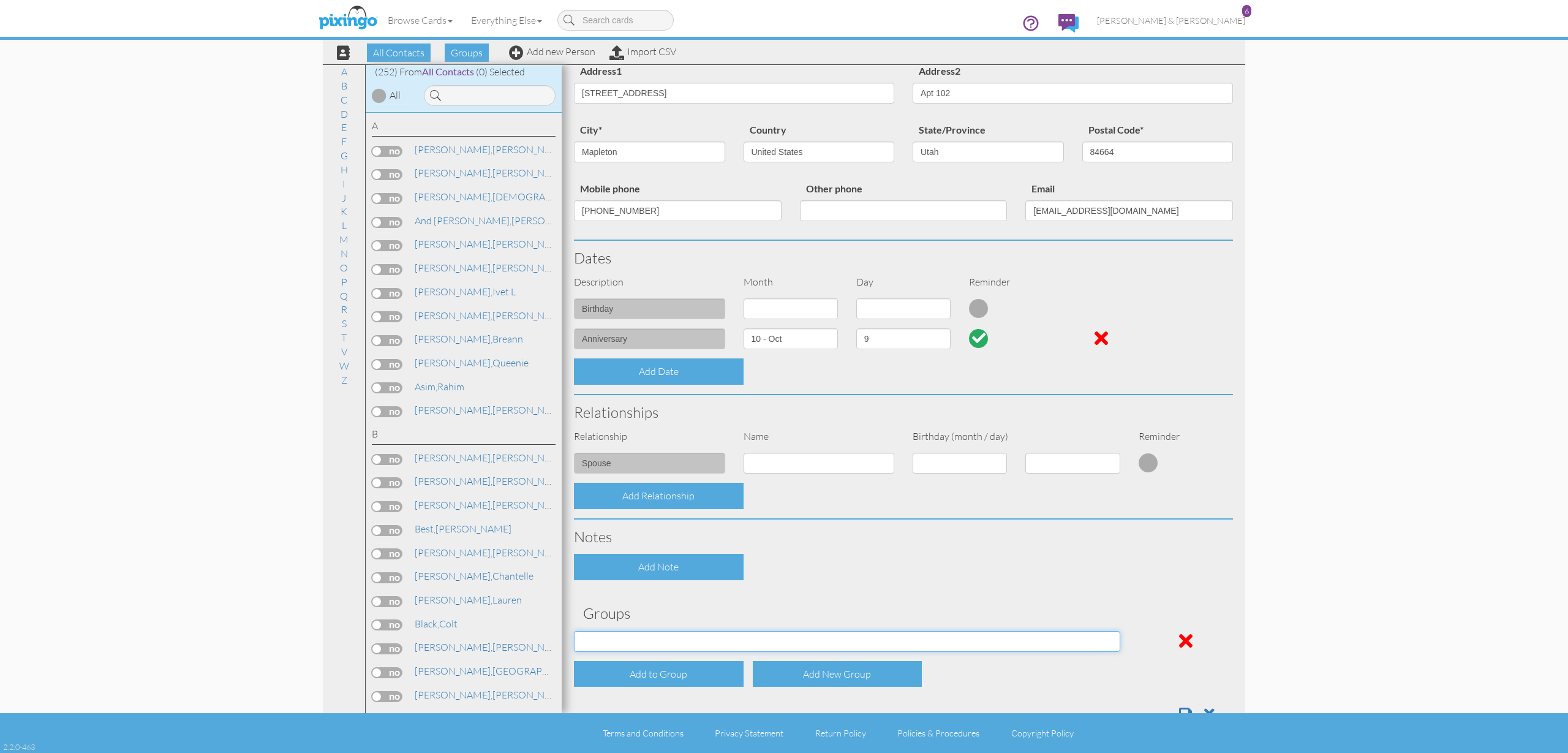
select select "object:1642"
click at [809, 585] on div "Contact Information Prefix Dr. Mr. Mrs. First name Wilfredo Last name Robles Co…" at bounding box center [904, 351] width 659 height 761
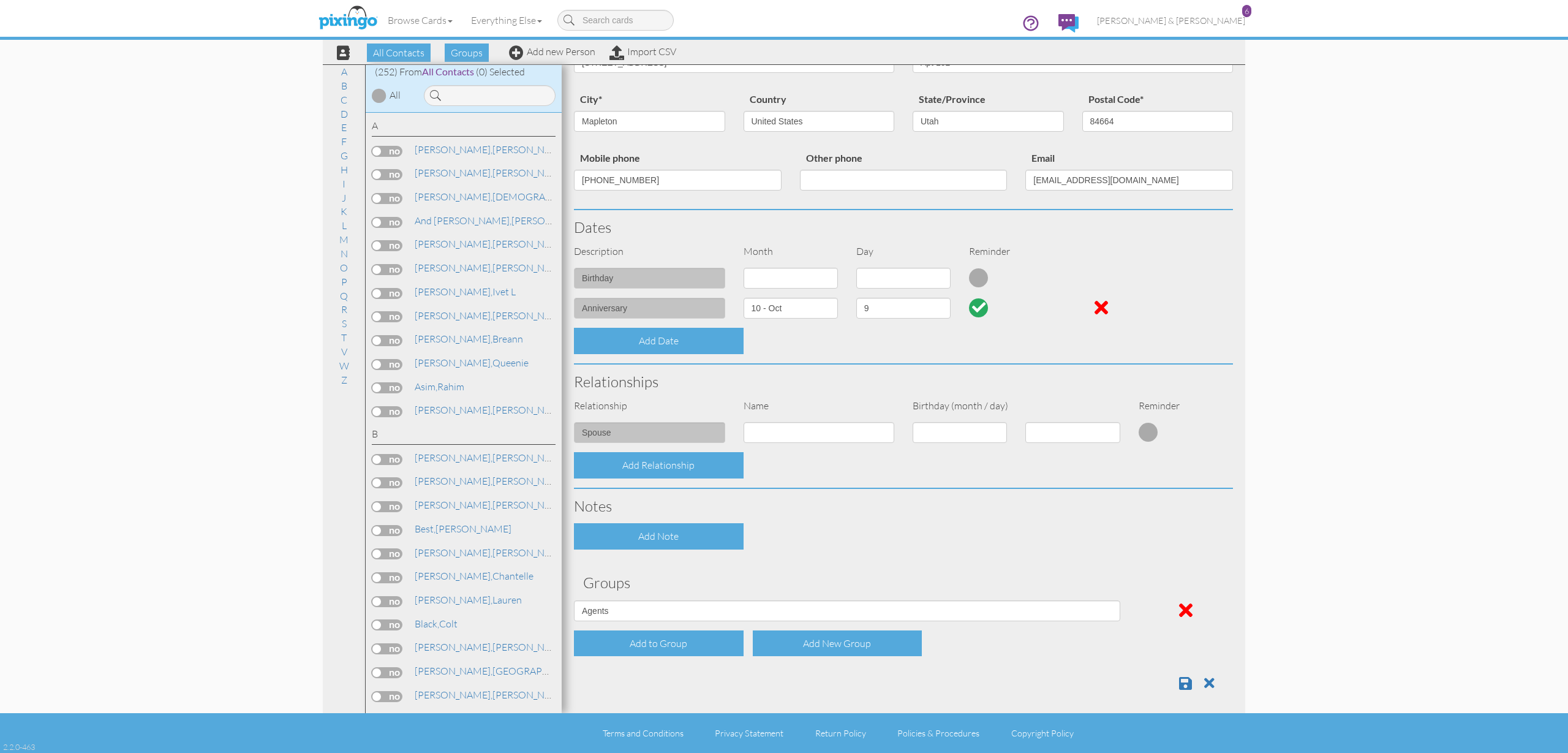
scroll to position [131, 0]
click at [1187, 677] on span at bounding box center [1185, 683] width 13 height 15
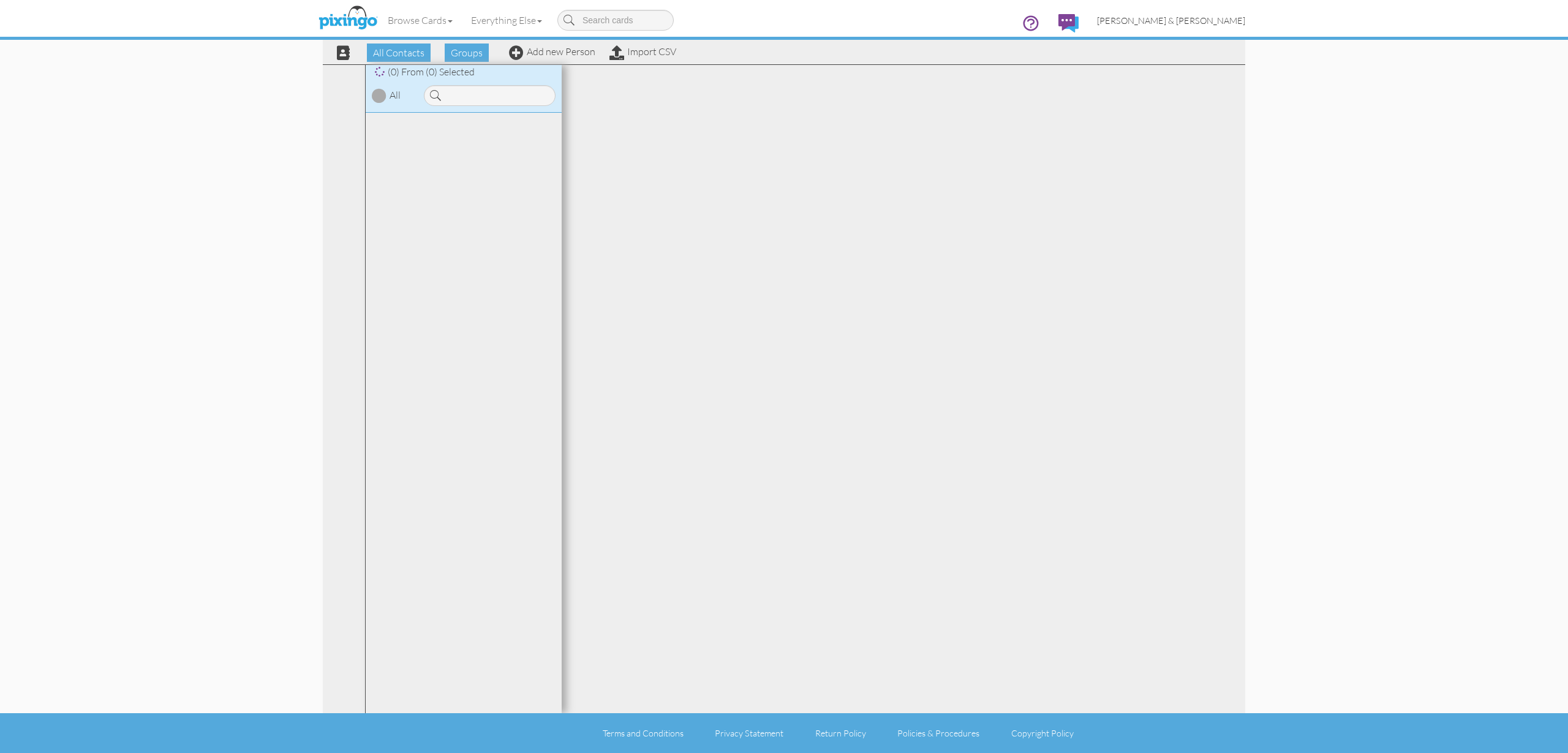
click at [1193, 22] on span "[PERSON_NAME] & [PERSON_NAME]" at bounding box center [1171, 20] width 148 height 10
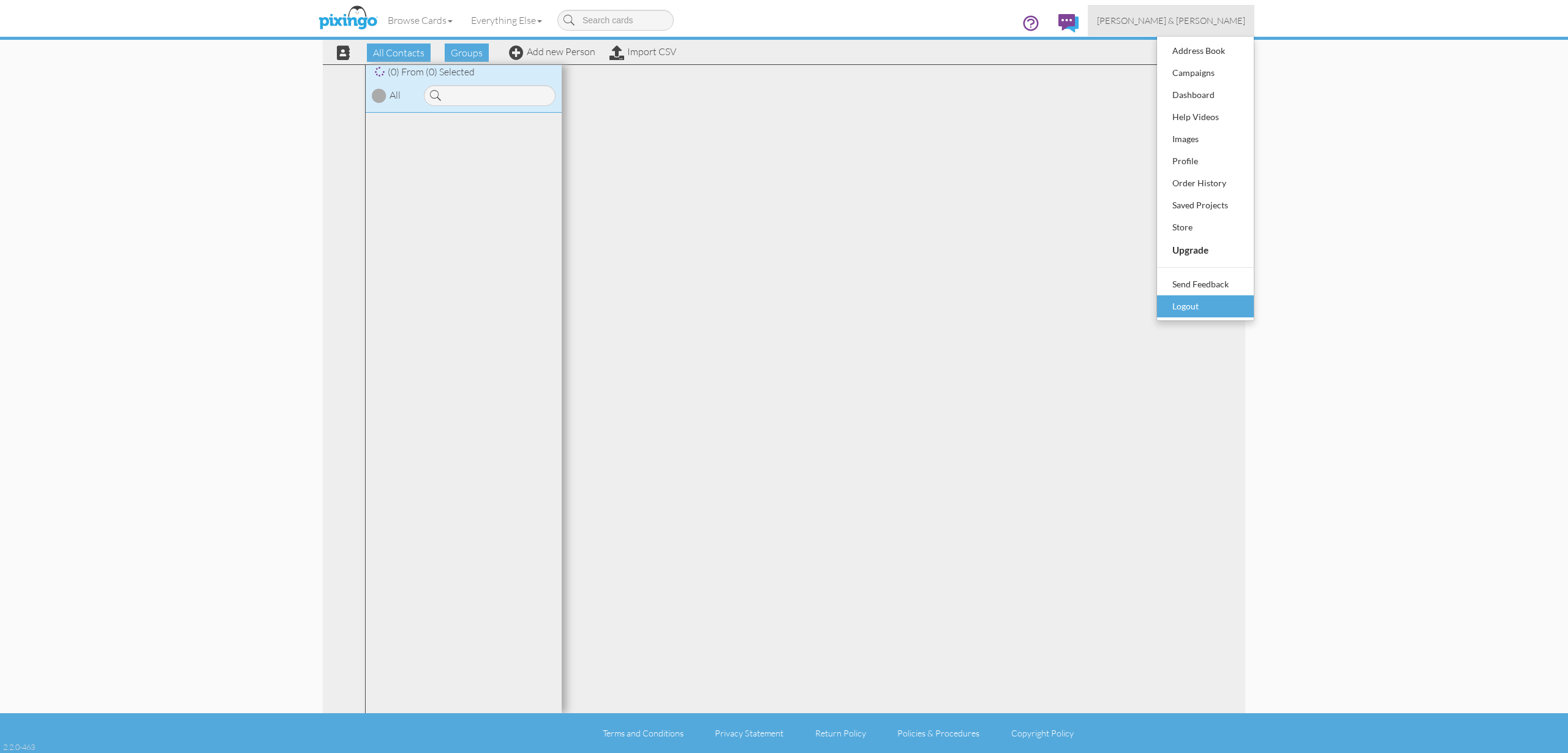
click at [1194, 302] on div "Logout" at bounding box center [1205, 306] width 72 height 19
